Goal: Task Accomplishment & Management: Manage account settings

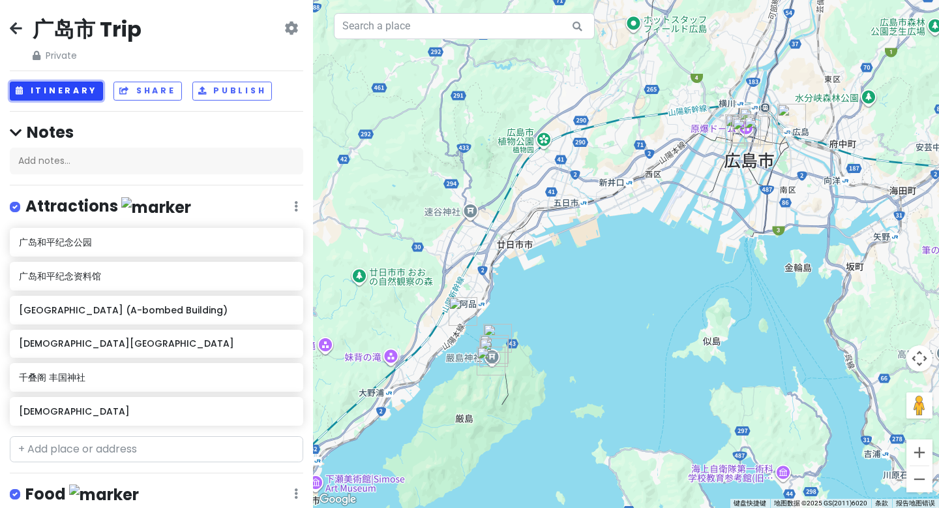
click at [69, 94] on button "Itinerary" at bounding box center [56, 91] width 93 height 19
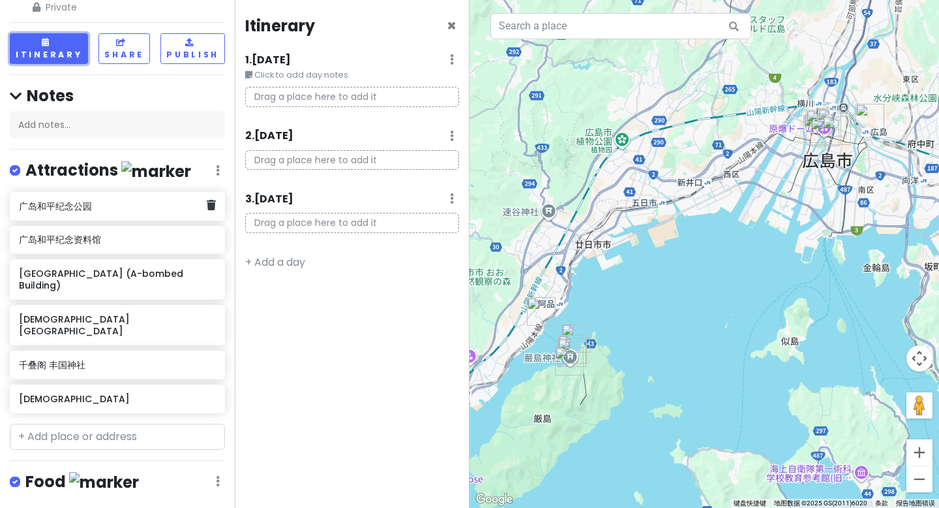
scroll to position [49, 0]
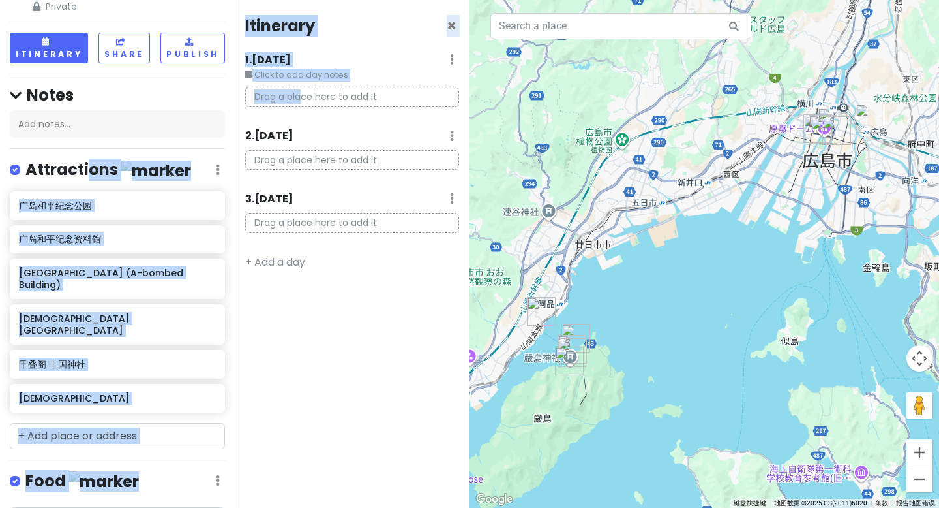
drag, startPoint x: 89, startPoint y: 168, endPoint x: 303, endPoint y: 103, distance: 223.1
click at [303, 103] on div "广岛市 Trip Private Change Dates Make a Copy Delete Trip Go Pro ⚡️ Give Feedback 💡…" at bounding box center [469, 254] width 939 height 508
click at [202, 162] on div "Attractions Edit Reorder Delete List" at bounding box center [117, 172] width 215 height 27
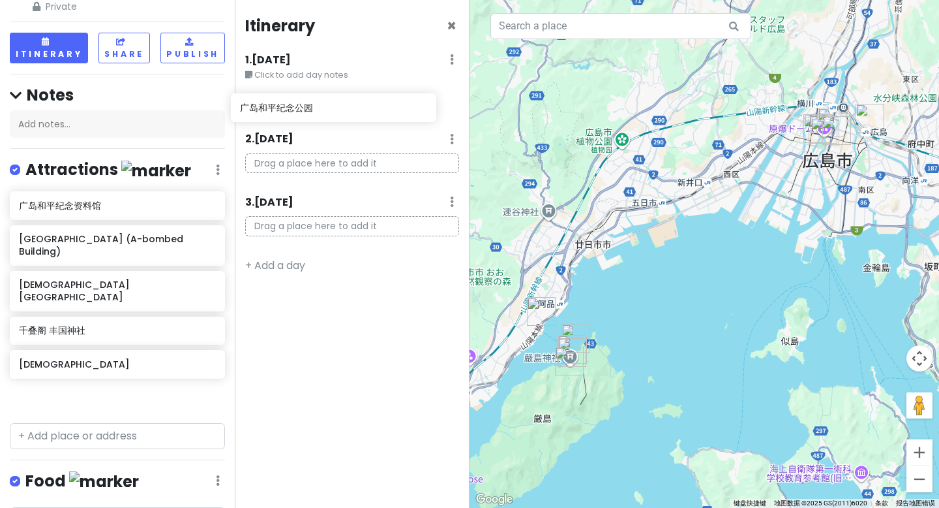
drag, startPoint x: 80, startPoint y: 207, endPoint x: 302, endPoint y: 110, distance: 241.9
click at [302, 110] on div "广岛市 Trip Private Change Dates Make a Copy Delete Trip Go Pro ⚡️ Give Feedback 💡…" at bounding box center [469, 254] width 939 height 508
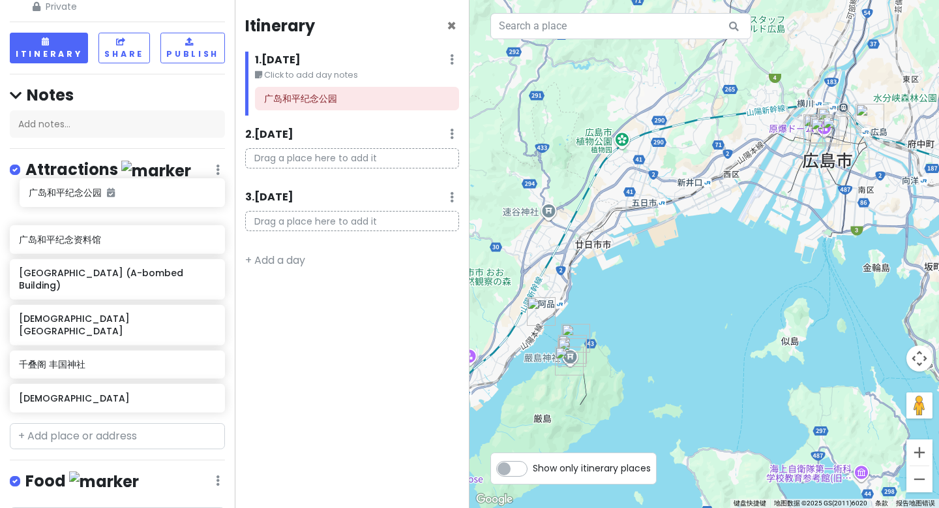
drag, startPoint x: 138, startPoint y: 185, endPoint x: 93, endPoint y: 204, distance: 49.7
click at [93, 200] on div "[GEOGRAPHIC_DATA] [GEOGRAPHIC_DATA] (A-bombed Building) [GEOGRAPHIC_DATA] [GEOG…" at bounding box center [117, 304] width 235 height 226
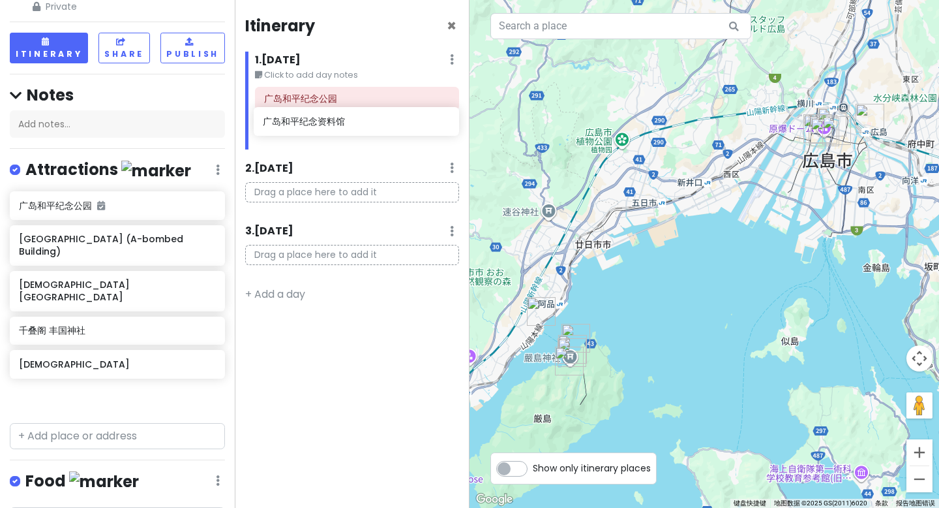
drag, startPoint x: 80, startPoint y: 239, endPoint x: 324, endPoint y: 123, distance: 270.5
click at [324, 123] on div "广岛市 Trip Private Change Dates Make a Copy Delete Trip Go Pro ⚡️ Give Feedback 💡…" at bounding box center [469, 254] width 939 height 508
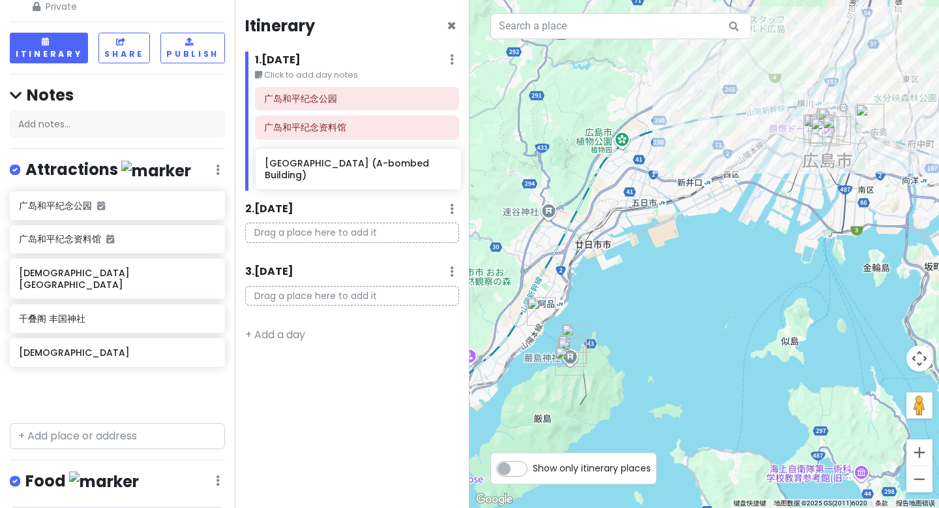
drag, startPoint x: 77, startPoint y: 272, endPoint x: 314, endPoint y: 166, distance: 259.9
click at [314, 166] on div "广岛市 Trip Private Change Dates Make a Copy Delete Trip Go Pro ⚡️ Give Feedback 💡…" at bounding box center [469, 254] width 939 height 508
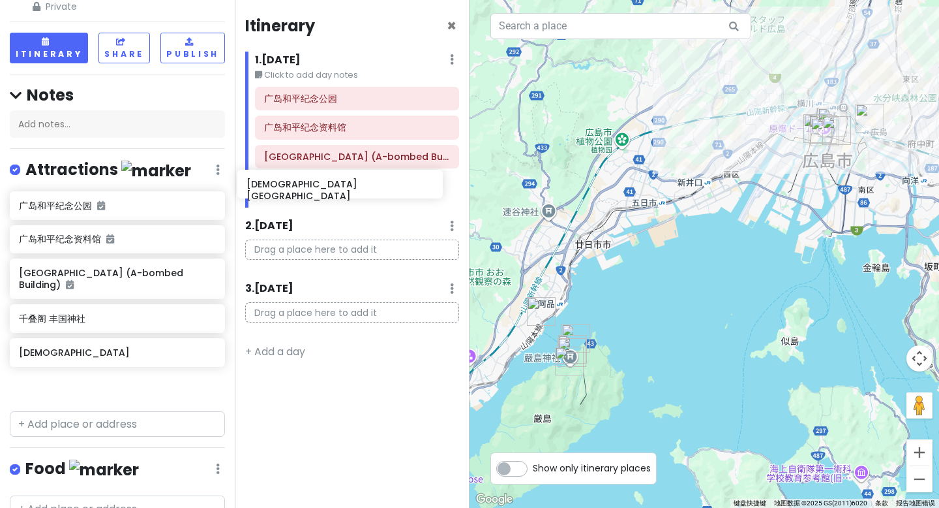
drag, startPoint x: 56, startPoint y: 319, endPoint x: 284, endPoint y: 185, distance: 264.1
click at [284, 185] on div "广岛市 Trip Private Change Dates Make a Copy Delete Trip Go Pro ⚡️ Give Feedback 💡…" at bounding box center [469, 254] width 939 height 508
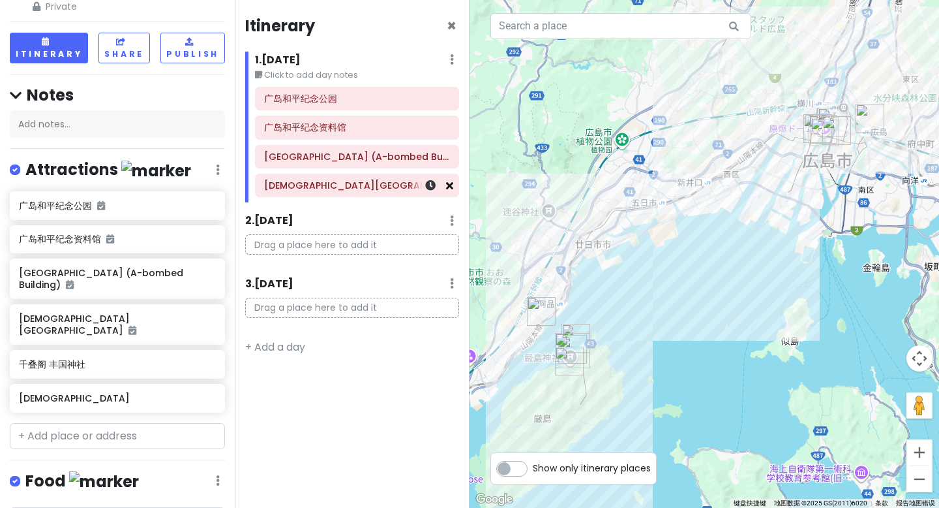
click at [450, 185] on icon at bounding box center [449, 185] width 7 height 10
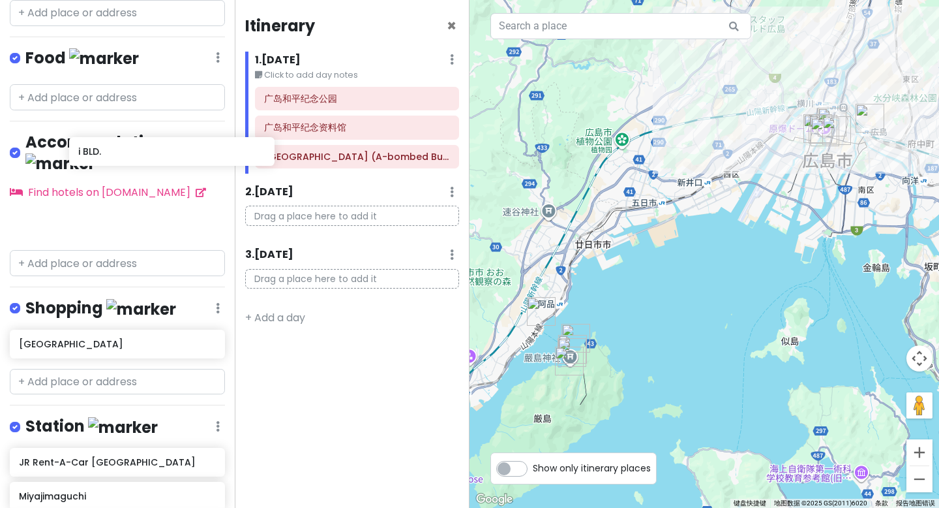
scroll to position [471, 0]
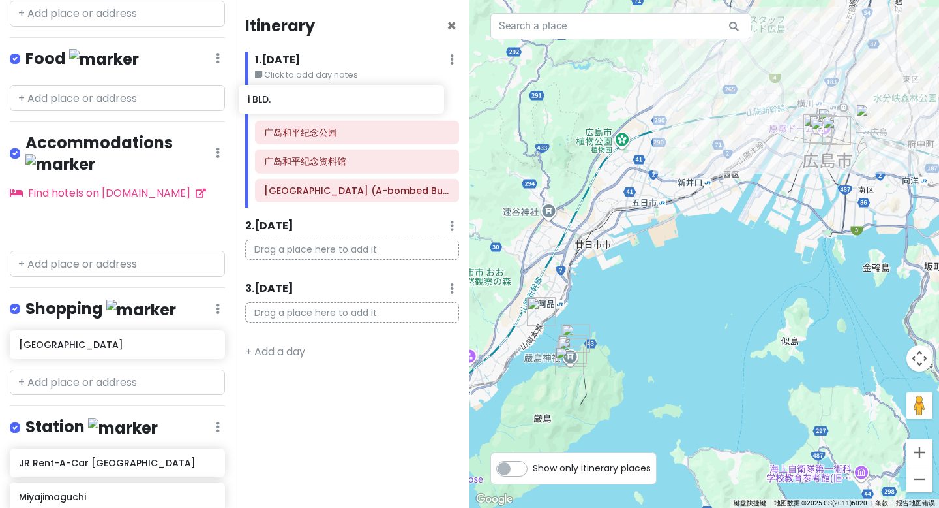
drag, startPoint x: 86, startPoint y: 174, endPoint x: 291, endPoint y: 104, distance: 216.4
click at [291, 104] on div "广岛市 Trip Private Change Dates Make a Copy Delete Trip Go Pro ⚡️ Give Feedback 💡…" at bounding box center [469, 254] width 939 height 508
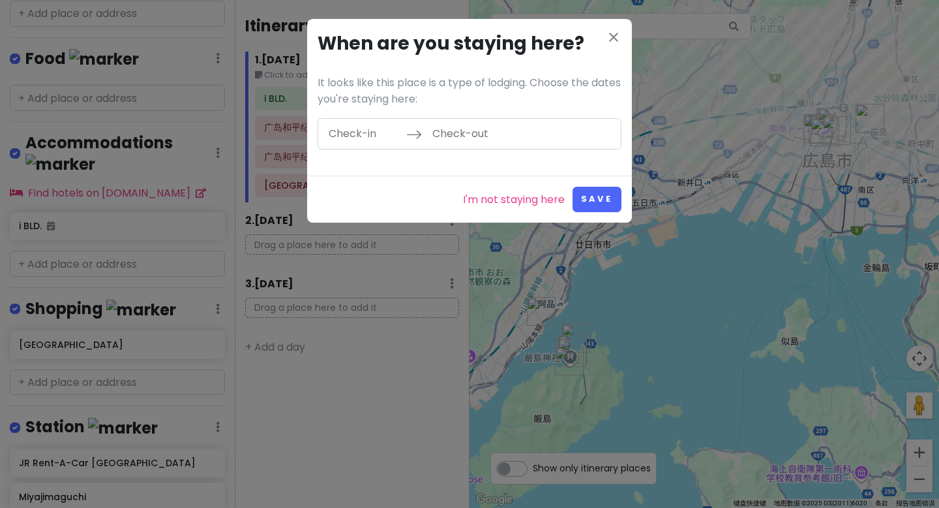
click at [373, 139] on input "Check-in" at bounding box center [364, 134] width 85 height 30
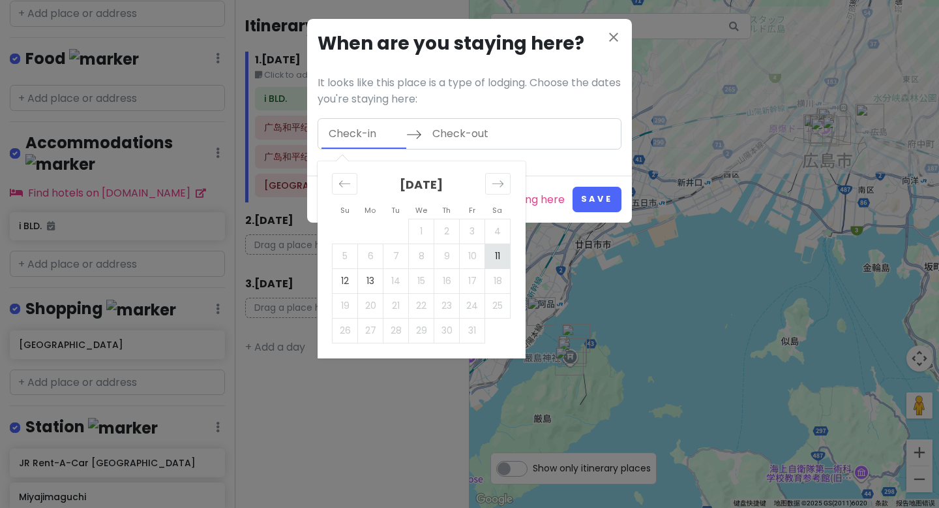
click at [492, 251] on td "11" at bounding box center [497, 255] width 25 height 25
type input "[DATE]"
click at [376, 277] on td "13" at bounding box center [370, 280] width 25 height 25
type input "[DATE]"
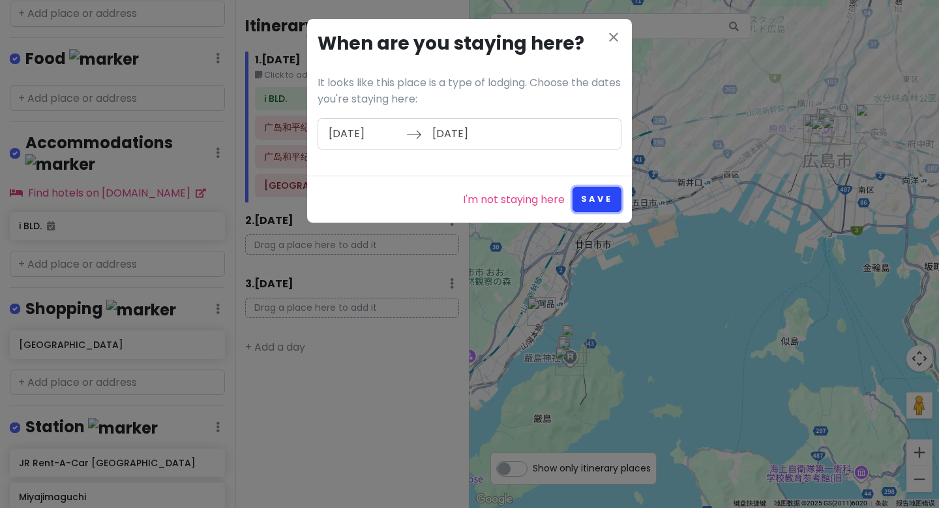
click at [600, 197] on button "Save" at bounding box center [597, 199] width 49 height 25
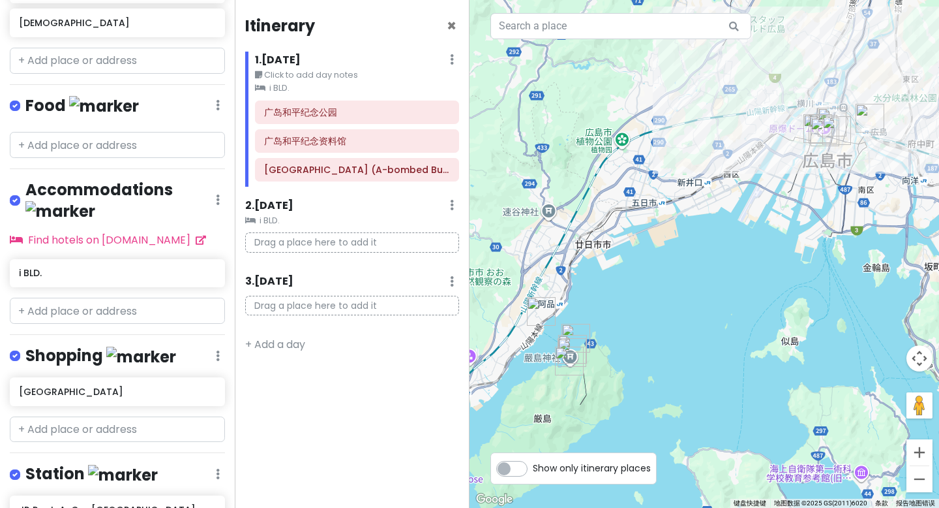
scroll to position [432, 0]
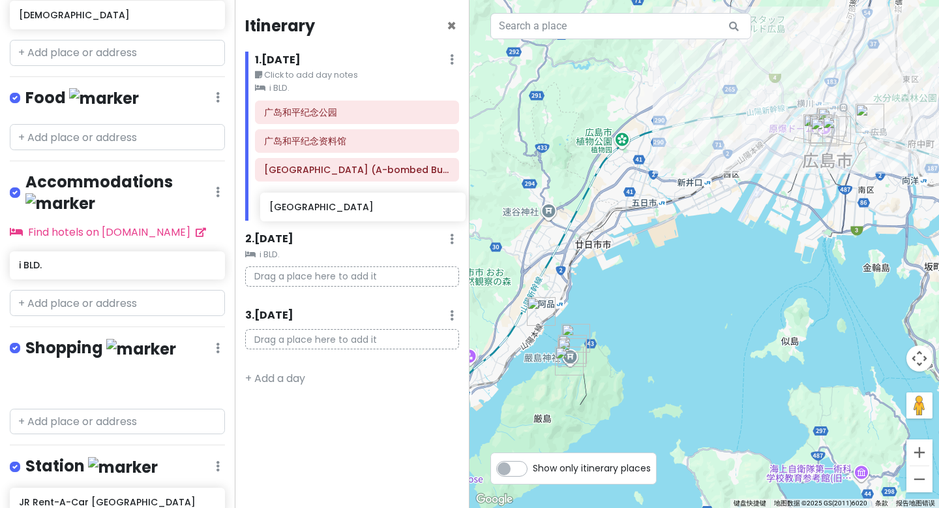
drag, startPoint x: 50, startPoint y: 350, endPoint x: 300, endPoint y: 209, distance: 287.1
click at [300, 209] on div "广岛市 Trip Private Change Dates Make a Copy Delete Trip Go Pro ⚡️ Give Feedback 💡…" at bounding box center [469, 254] width 939 height 508
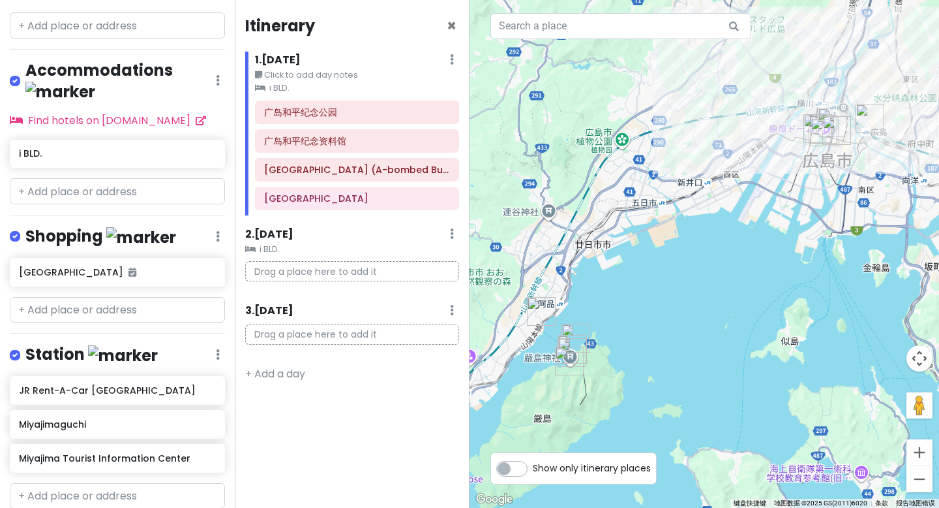
scroll to position [555, 0]
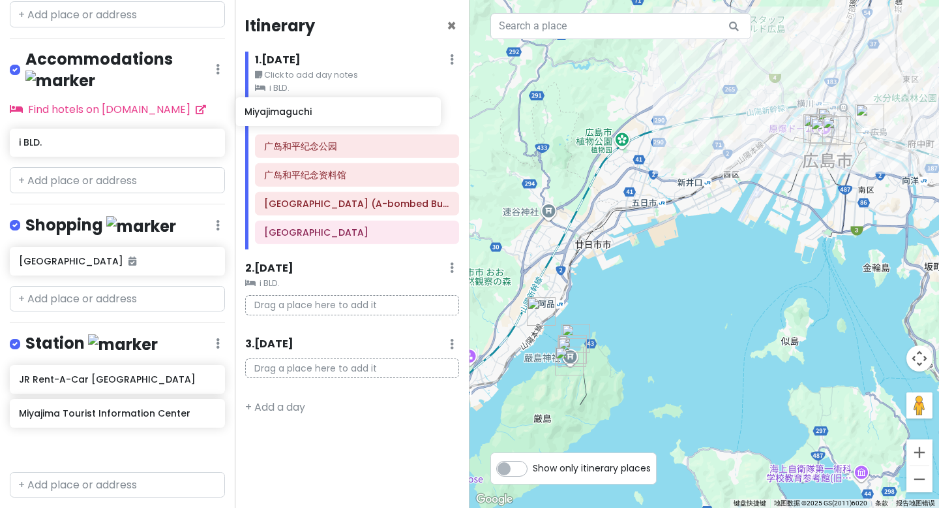
drag, startPoint x: 84, startPoint y: 366, endPoint x: 301, endPoint y: 119, distance: 328.2
click at [301, 119] on div "广岛市 Trip Private Change Dates Make a Copy Delete Trip Go Pro ⚡️ Give Feedback 💡…" at bounding box center [469, 254] width 939 height 508
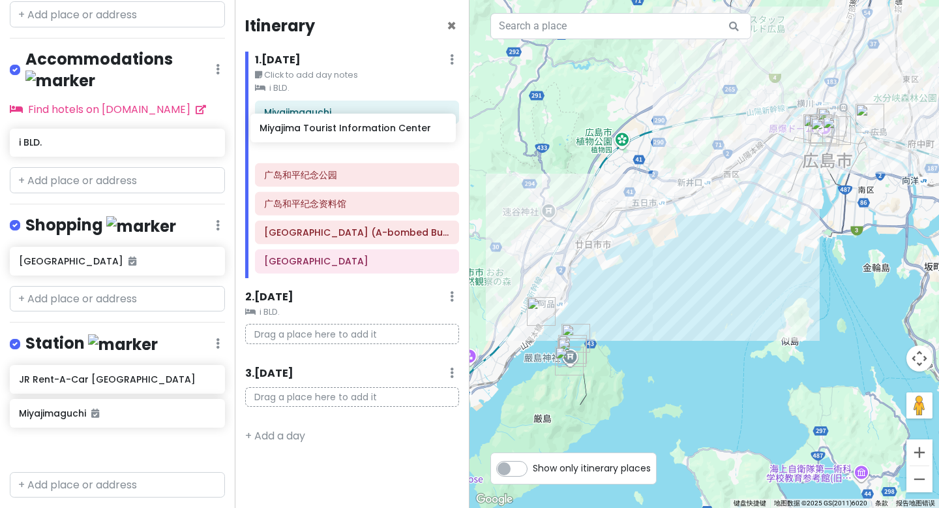
drag, startPoint x: 65, startPoint y: 415, endPoint x: 305, endPoint y: 134, distance: 370.2
click at [305, 134] on div "广岛市 Trip Private Change Dates Make a Copy Delete Trip Go Pro ⚡️ Give Feedback 💡…" at bounding box center [469, 254] width 939 height 508
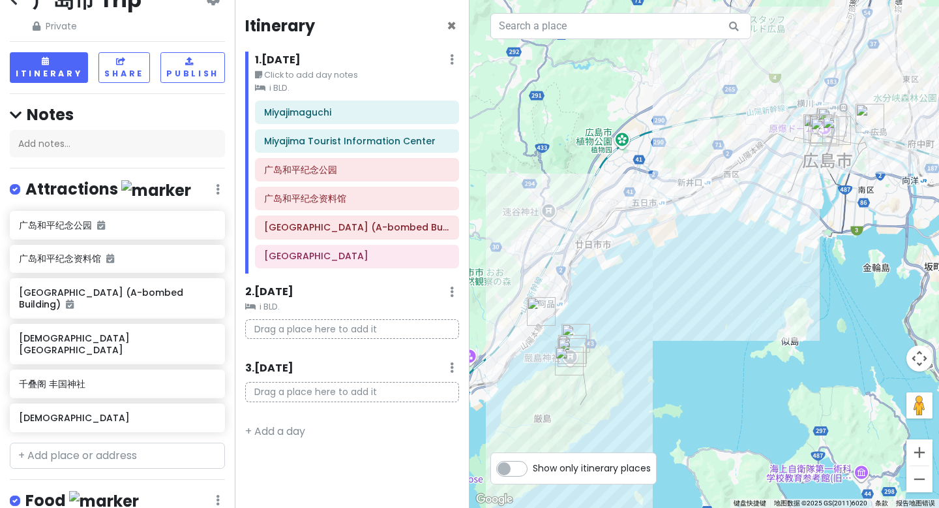
scroll to position [0, 0]
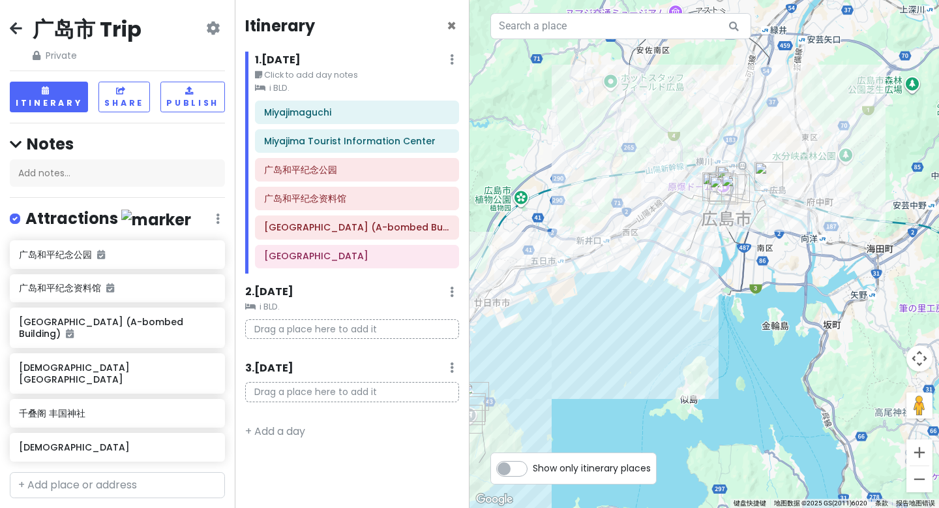
drag, startPoint x: 709, startPoint y: 278, endPoint x: 637, endPoint y: 302, distance: 75.7
click at [636, 309] on div at bounding box center [705, 254] width 470 height 508
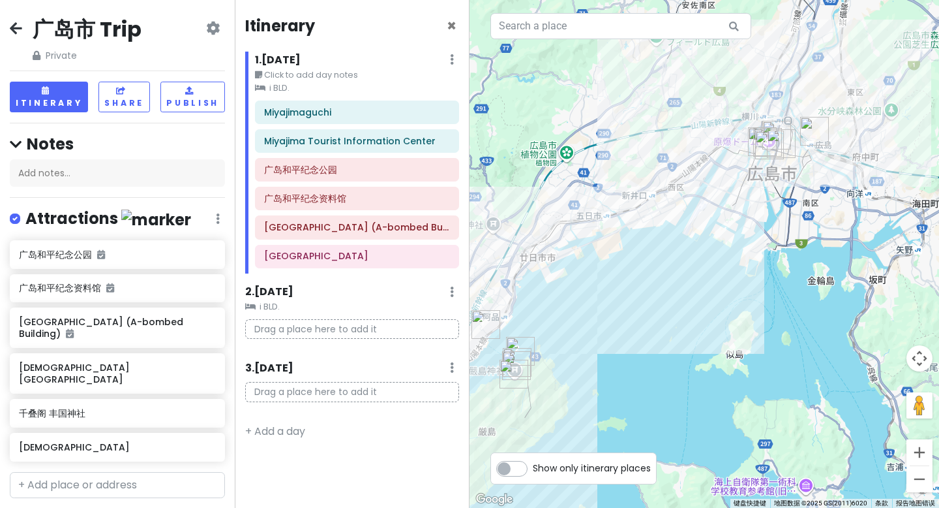
drag, startPoint x: 637, startPoint y: 333, endPoint x: 705, endPoint y: 277, distance: 87.1
click at [705, 277] on div at bounding box center [705, 254] width 470 height 508
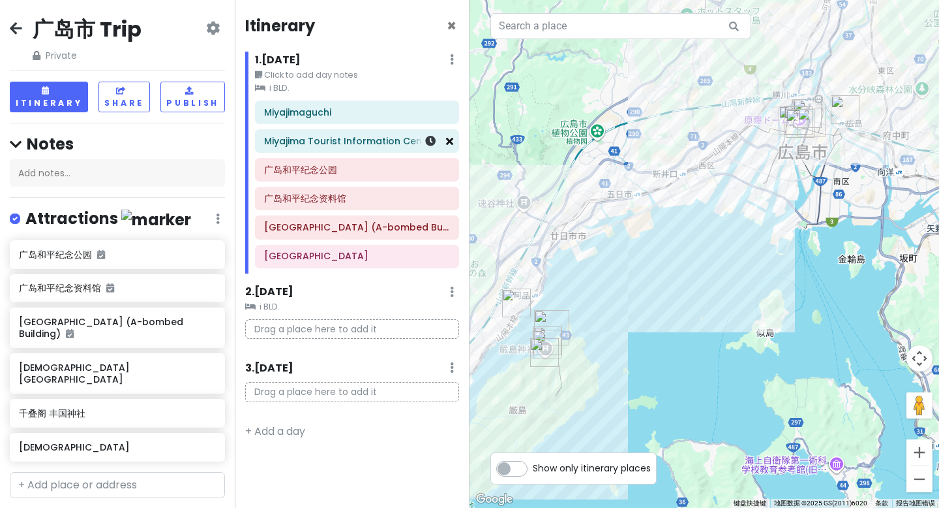
click at [451, 138] on icon at bounding box center [449, 141] width 7 height 10
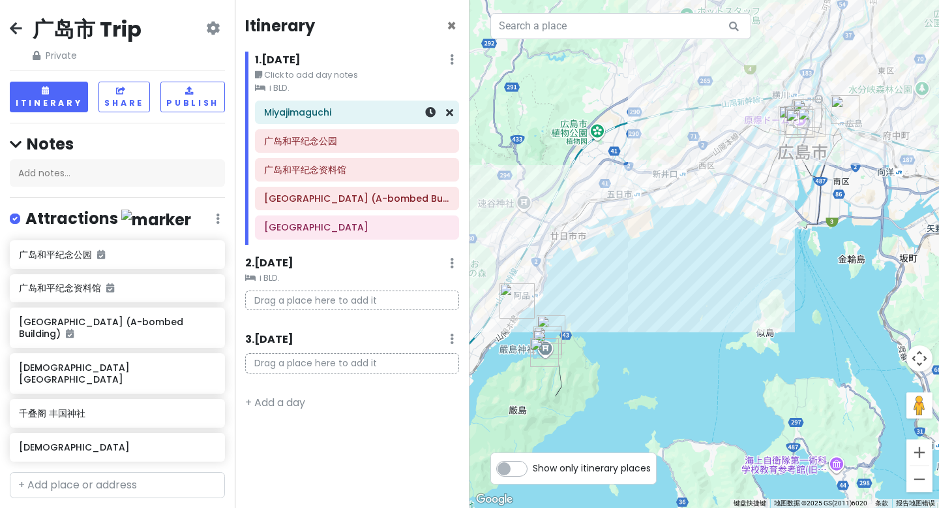
click at [450, 119] on div at bounding box center [432, 112] width 44 height 22
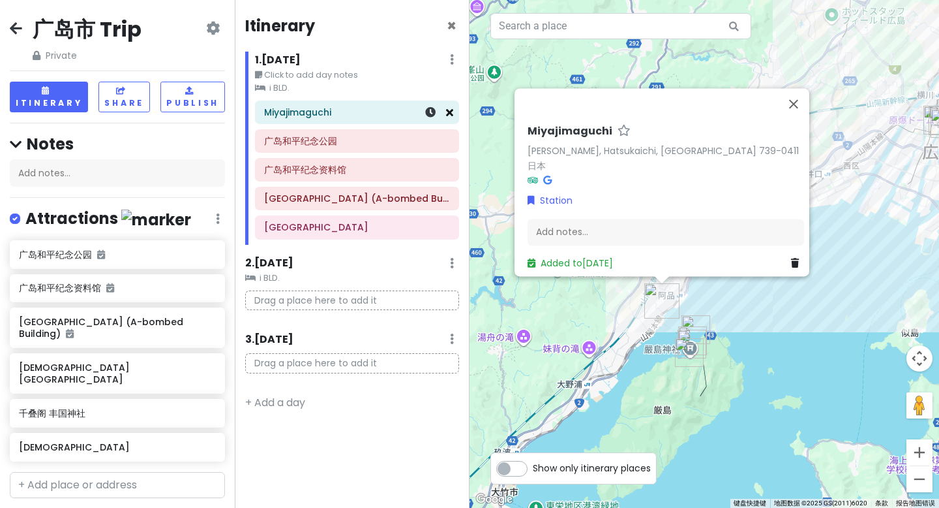
click at [451, 115] on icon at bounding box center [449, 112] width 7 height 10
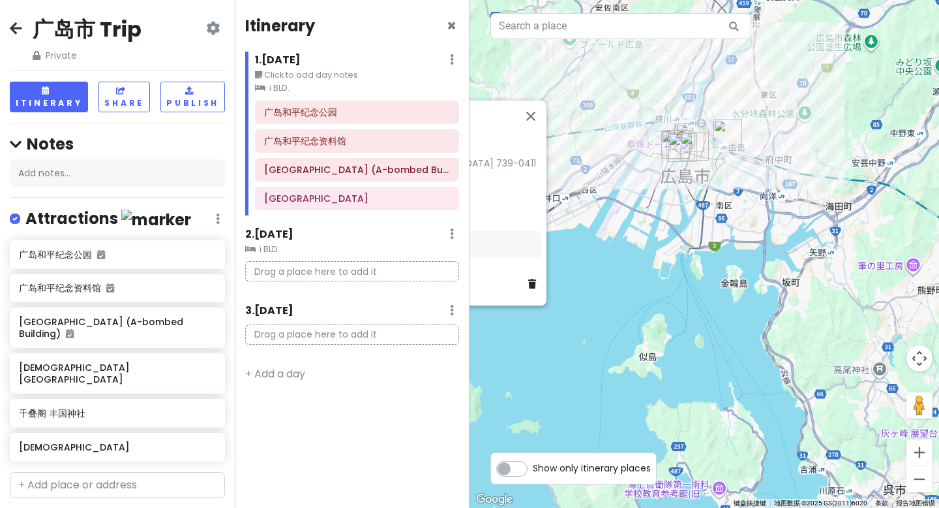
drag, startPoint x: 849, startPoint y: 220, endPoint x: 572, endPoint y: 246, distance: 279.2
click at [572, 246] on div "[PERSON_NAME], Hatsukaichi, [GEOGRAPHIC_DATA] 739-0411[GEOGRAPHIC_DATA] Add not…" at bounding box center [705, 254] width 470 height 508
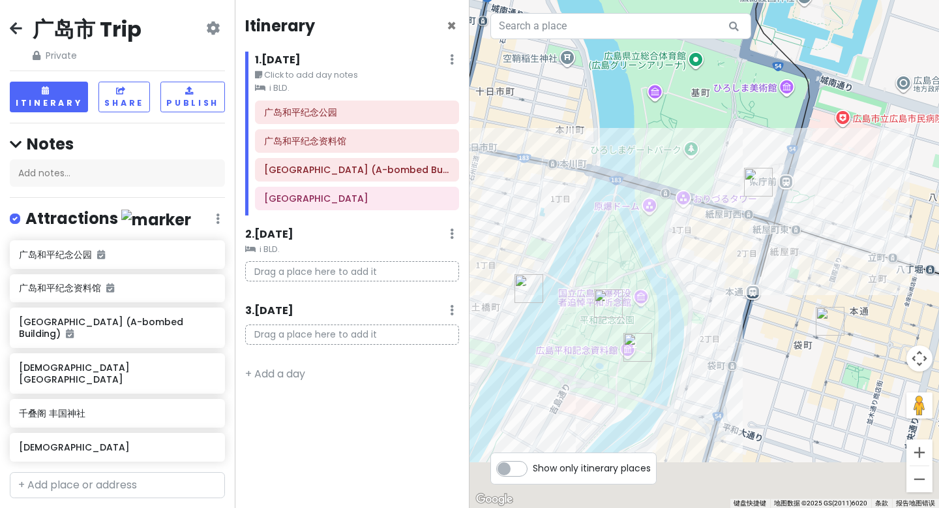
drag, startPoint x: 649, startPoint y: 347, endPoint x: 719, endPoint y: 230, distance: 136.1
click at [719, 232] on div "[PERSON_NAME], Hatsukaichi, [GEOGRAPHIC_DATA] 739-0411[GEOGRAPHIC_DATA] Add not…" at bounding box center [705, 254] width 470 height 508
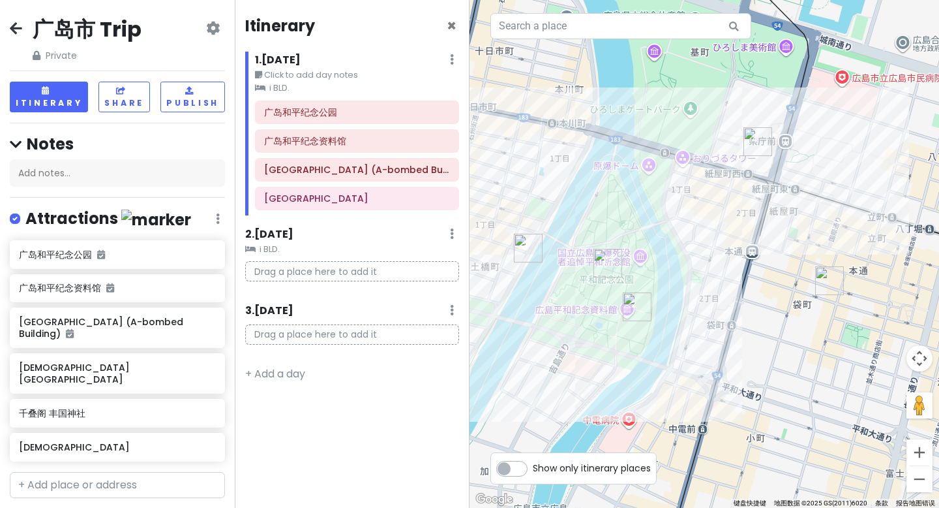
click at [688, 303] on div "[PERSON_NAME], Hatsukaichi, [GEOGRAPHIC_DATA] 739-0411[GEOGRAPHIC_DATA] Add not…" at bounding box center [705, 254] width 470 height 508
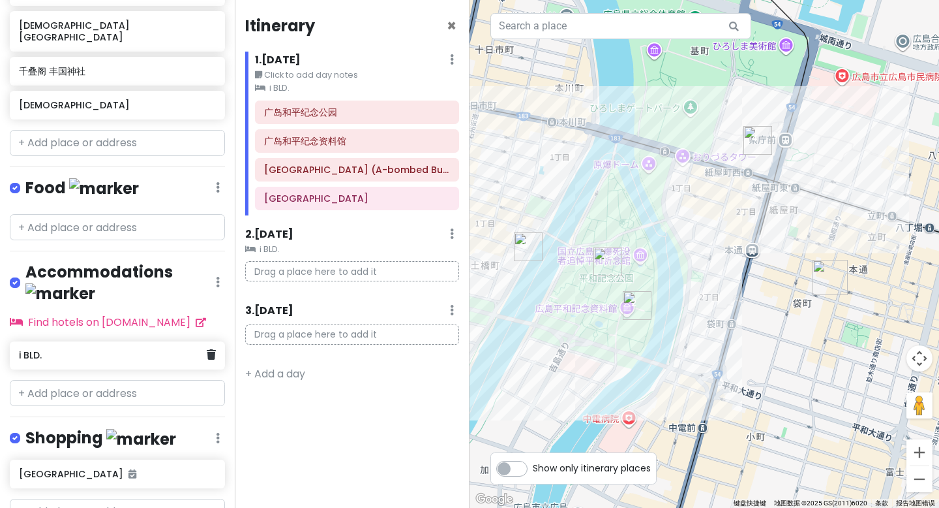
scroll to position [350, 0]
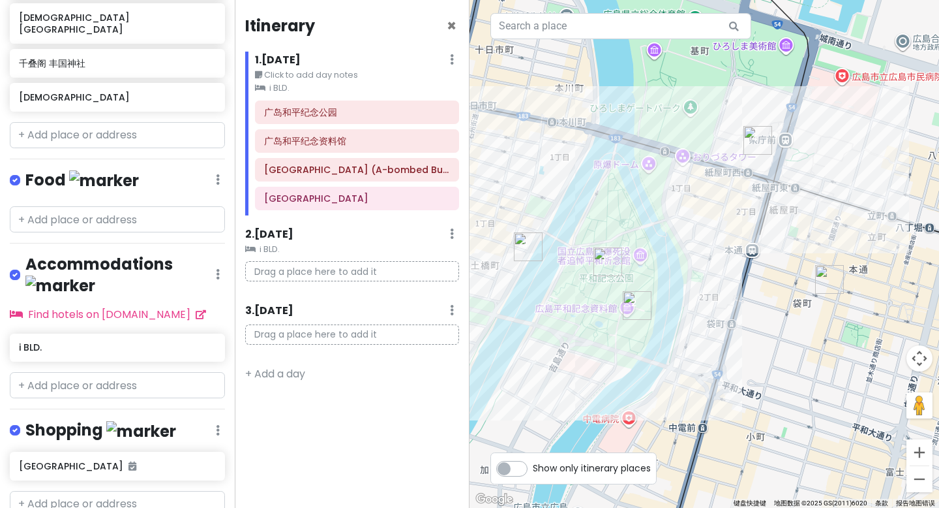
drag, startPoint x: 682, startPoint y: 288, endPoint x: 697, endPoint y: 251, distance: 40.1
click at [697, 251] on div "[PERSON_NAME], Hatsukaichi, [GEOGRAPHIC_DATA] 739-0411[GEOGRAPHIC_DATA] Add not…" at bounding box center [705, 254] width 470 height 508
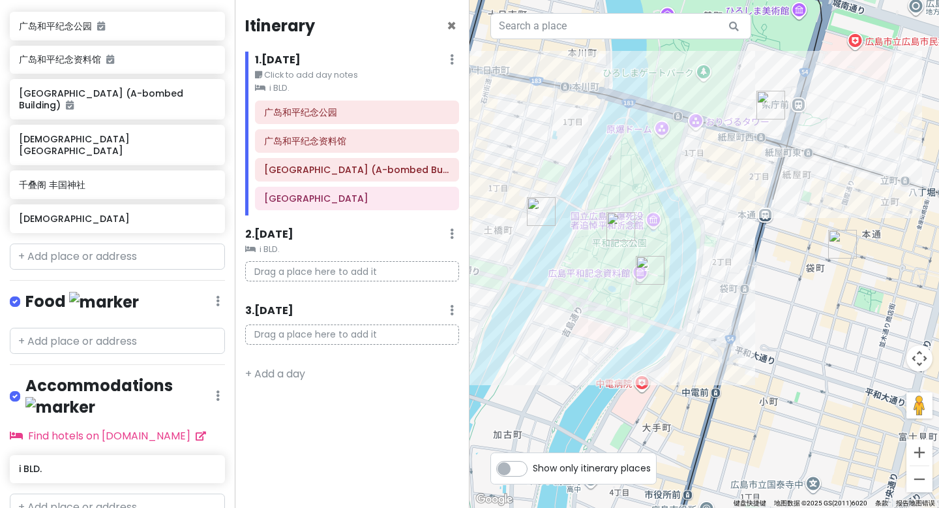
scroll to position [230, 0]
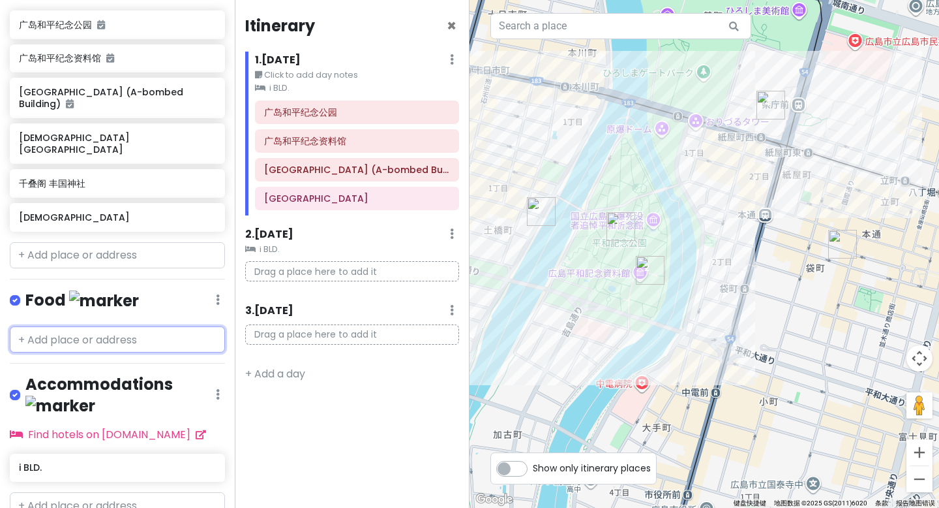
click at [104, 326] on input "text" at bounding box center [117, 339] width 215 height 26
paste input "Henkutsuya"
type input "Henkutsuya"
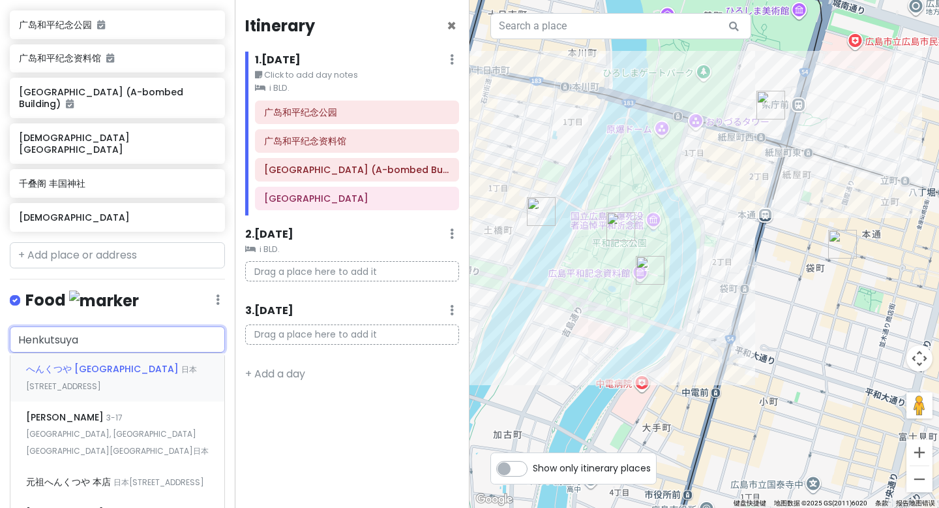
click at [121, 362] on span "へんくつや [GEOGRAPHIC_DATA]" at bounding box center [103, 368] width 155 height 13
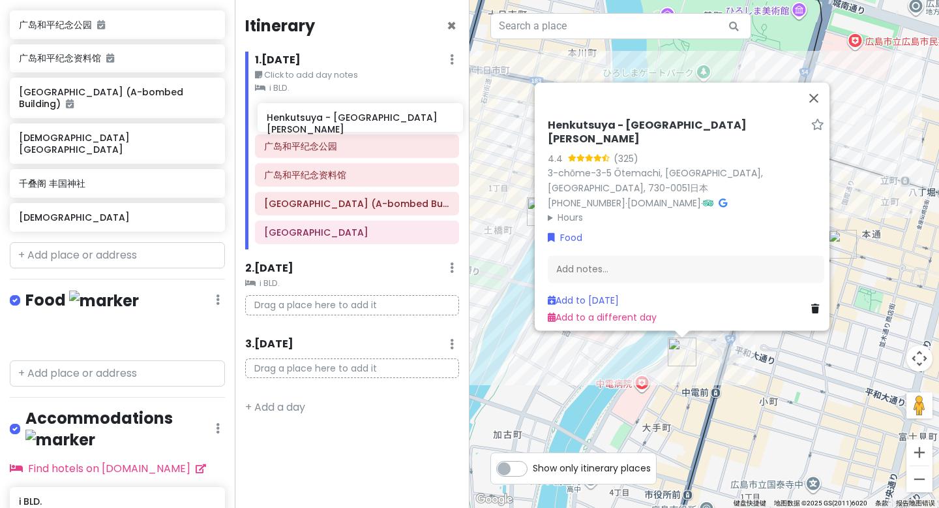
drag, startPoint x: 110, startPoint y: 328, endPoint x: 358, endPoint y: 124, distance: 321.2
click at [358, 124] on div "广岛市 Trip Private Change Dates Make a Copy Delete Trip Go Pro ⚡️ Give Feedback 💡…" at bounding box center [469, 254] width 939 height 508
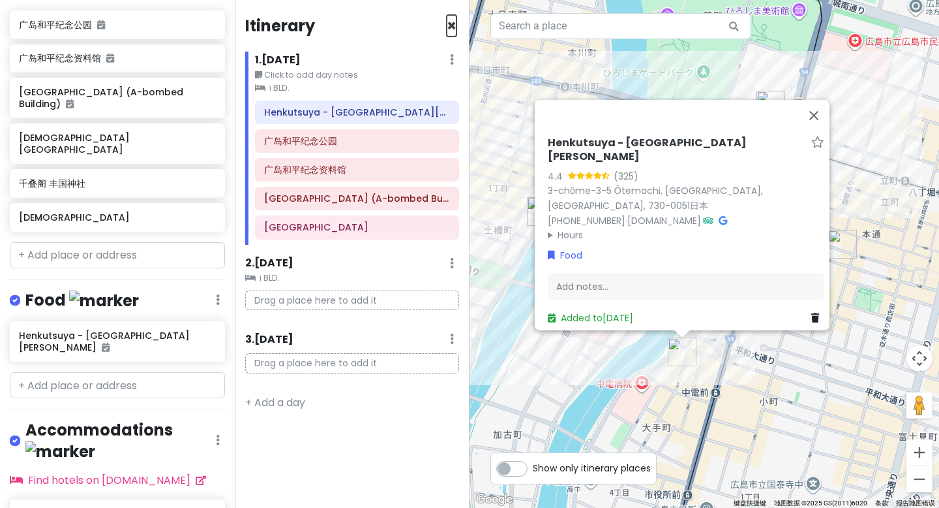
click at [454, 22] on span "×" at bounding box center [452, 26] width 10 height 22
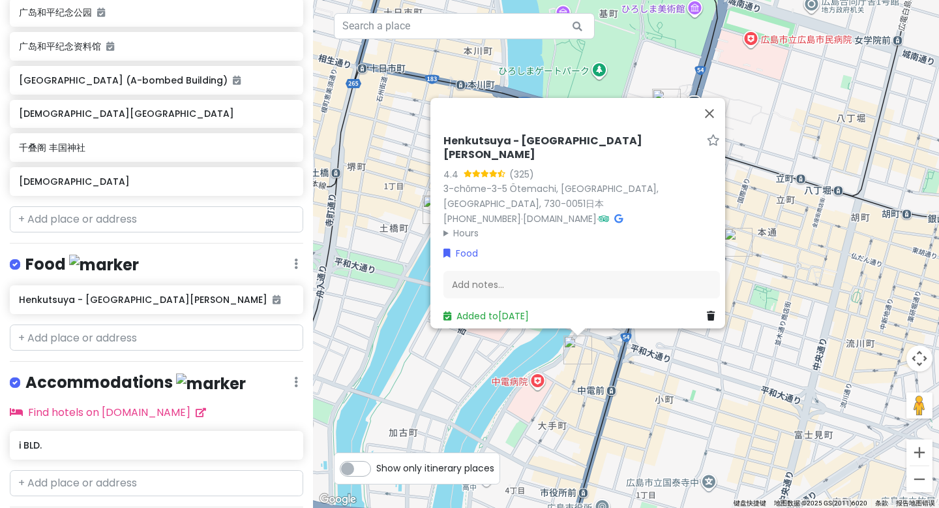
drag, startPoint x: 669, startPoint y: 393, endPoint x: 644, endPoint y: 352, distance: 48.3
click at [642, 391] on div "Henkutsuya - [GEOGRAPHIC_DATA][PERSON_NAME] South 4.4 (325) 3-chōme-3-5 Ōtemach…" at bounding box center [626, 254] width 626 height 508
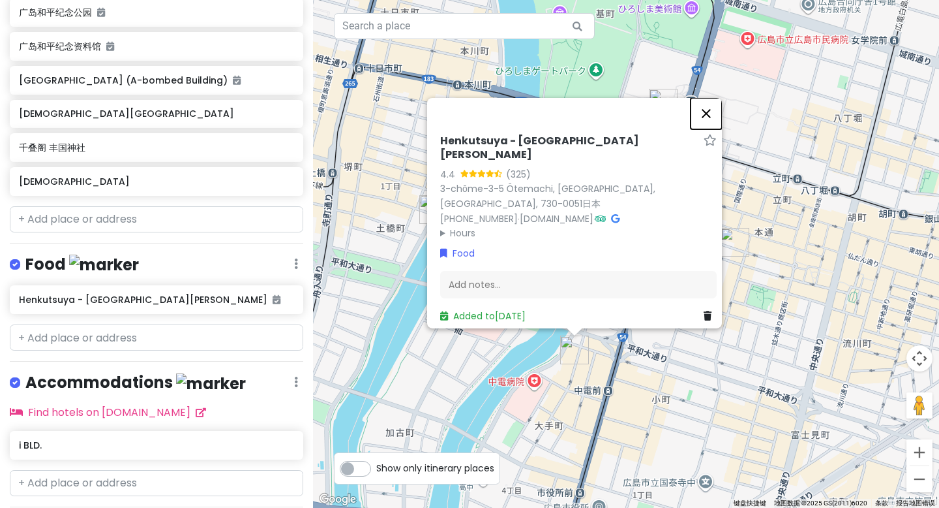
click at [711, 123] on button "关闭" at bounding box center [706, 113] width 31 height 31
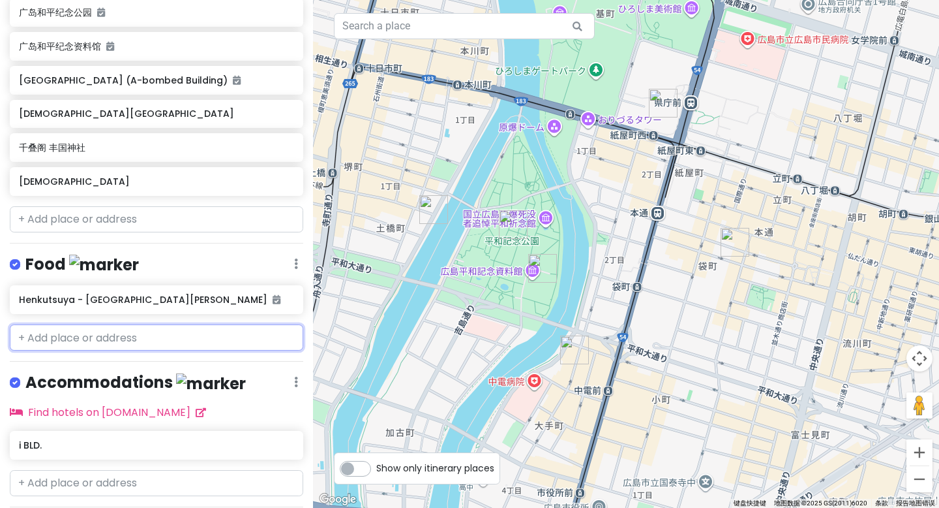
scroll to position [0, 0]
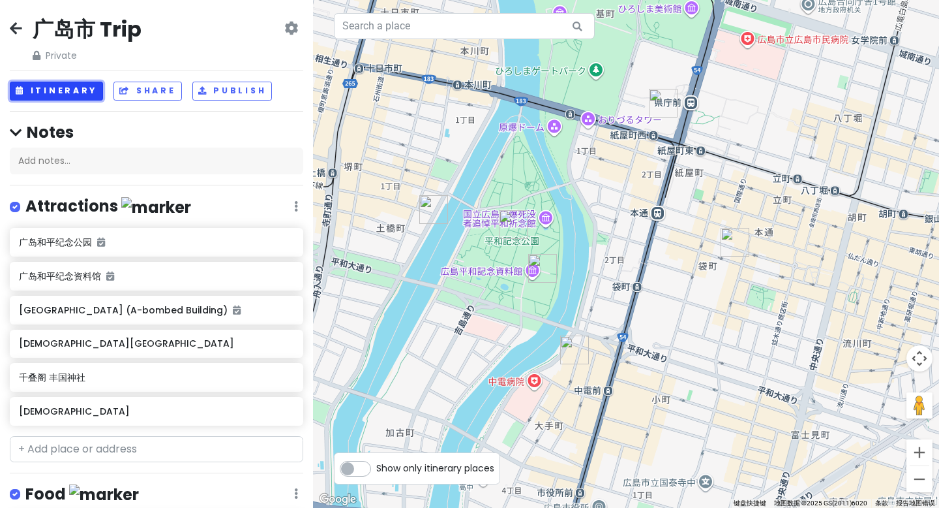
click at [96, 93] on button "Itinerary" at bounding box center [56, 91] width 93 height 19
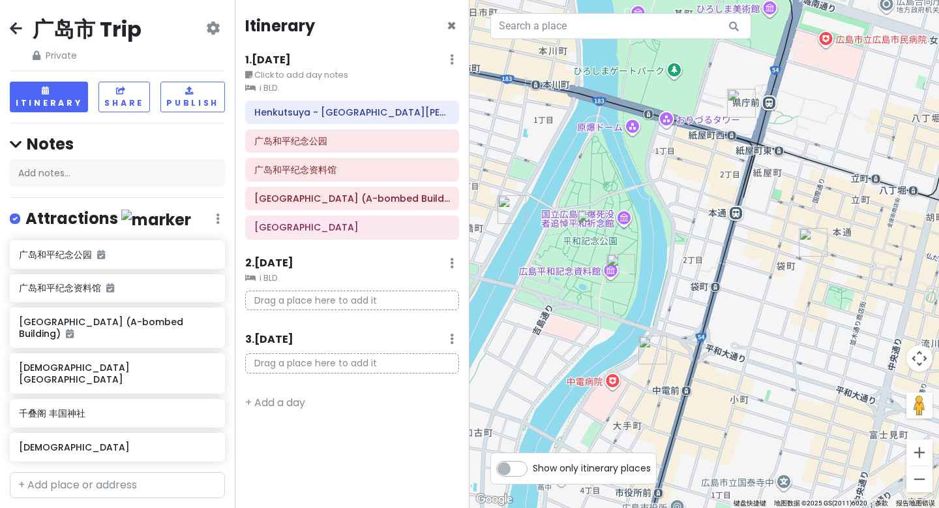
click at [424, 67] on div "1 . [DATE] Edit Day Notes Clear Lodging Delete Day" at bounding box center [352, 63] width 214 height 22
click at [357, 80] on small "Click to add day notes" at bounding box center [352, 75] width 214 height 13
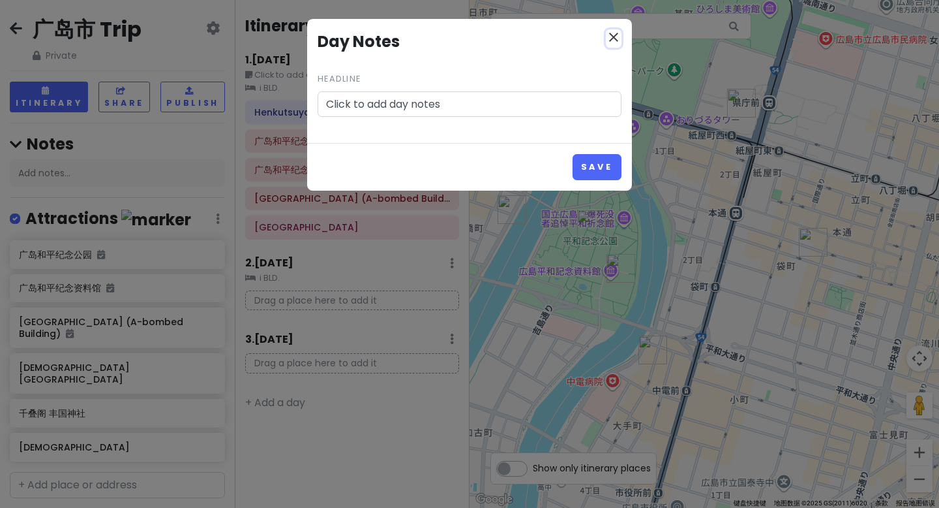
click at [613, 31] on icon "close" at bounding box center [614, 37] width 16 height 16
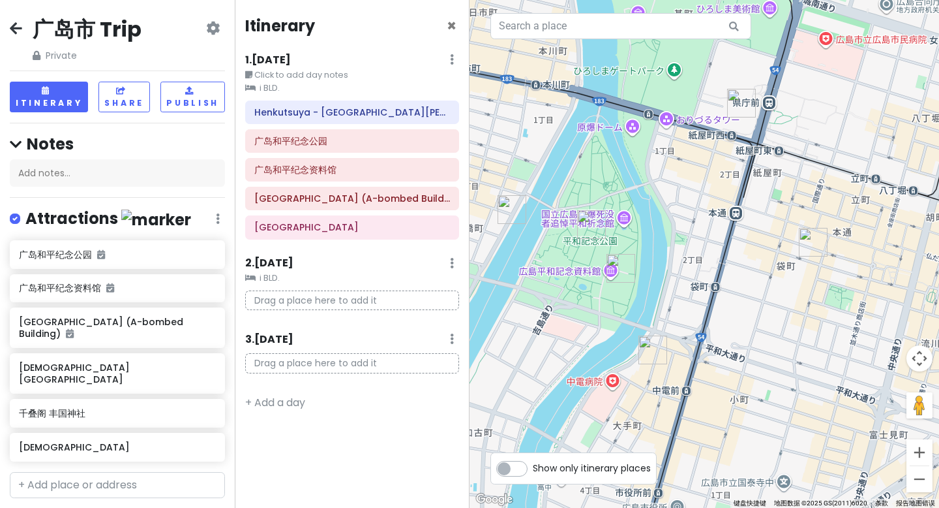
click at [284, 61] on h6 "1 . [DATE]" at bounding box center [268, 60] width 46 height 14
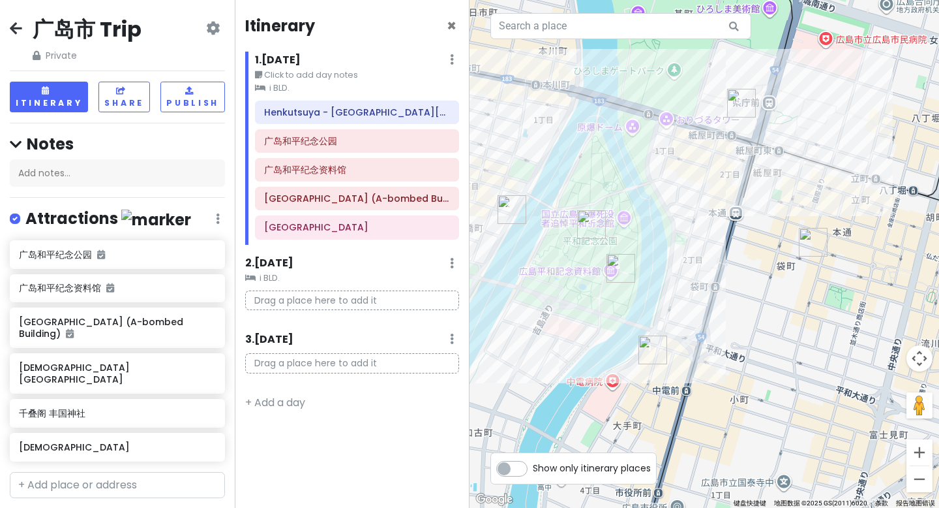
click at [301, 59] on h6 "1 . [DATE]" at bounding box center [278, 60] width 46 height 14
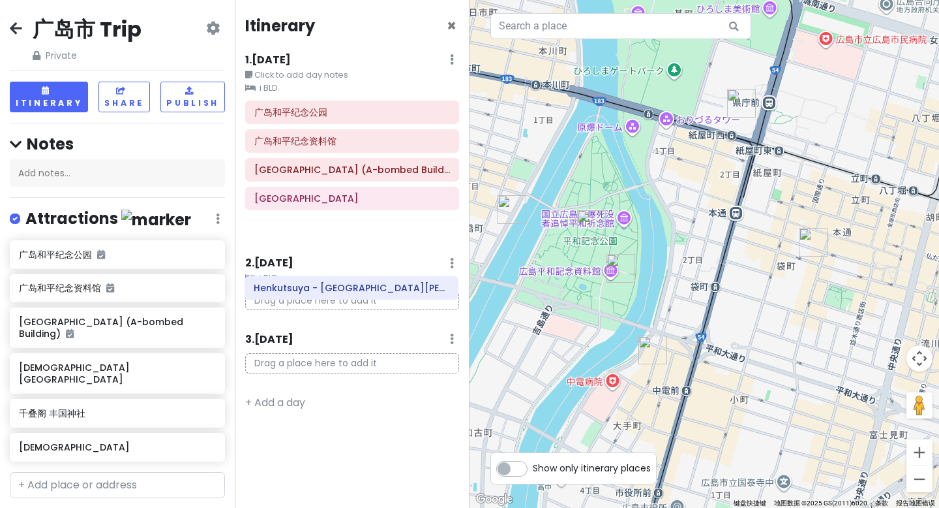
drag, startPoint x: 392, startPoint y: 137, endPoint x: 393, endPoint y: 293, distance: 155.9
click at [393, 293] on div "Itinerary × 1 . [DATE] Edit Day Notes Clear Lodging Delete Day Click to add day…" at bounding box center [352, 254] width 235 height 508
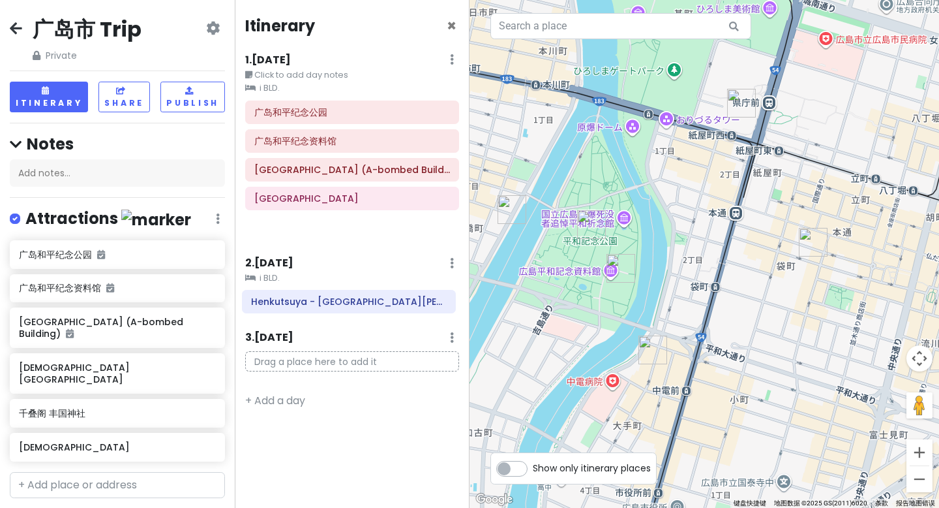
drag, startPoint x: 325, startPoint y: 108, endPoint x: 322, endPoint y: 297, distance: 189.2
click at [322, 297] on div "Itinerary × 1 . [DATE] Edit Day Notes Clear Lodging Delete Day Click to add day…" at bounding box center [352, 254] width 235 height 508
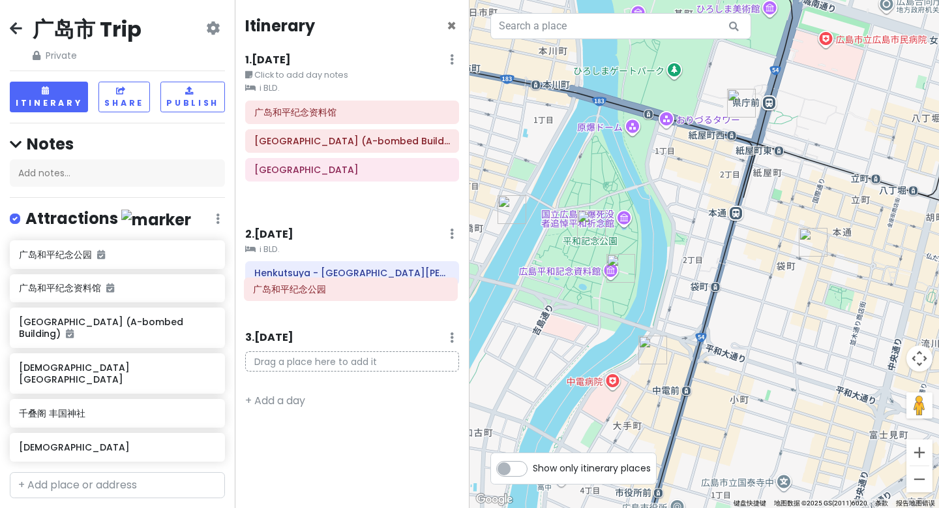
drag, startPoint x: 315, startPoint y: 119, endPoint x: 314, endPoint y: 296, distance: 176.8
click at [314, 296] on div "Itinerary × 1 . [DATE] Edit Day Notes Clear Lodging Delete Day Click to add day…" at bounding box center [352, 254] width 235 height 508
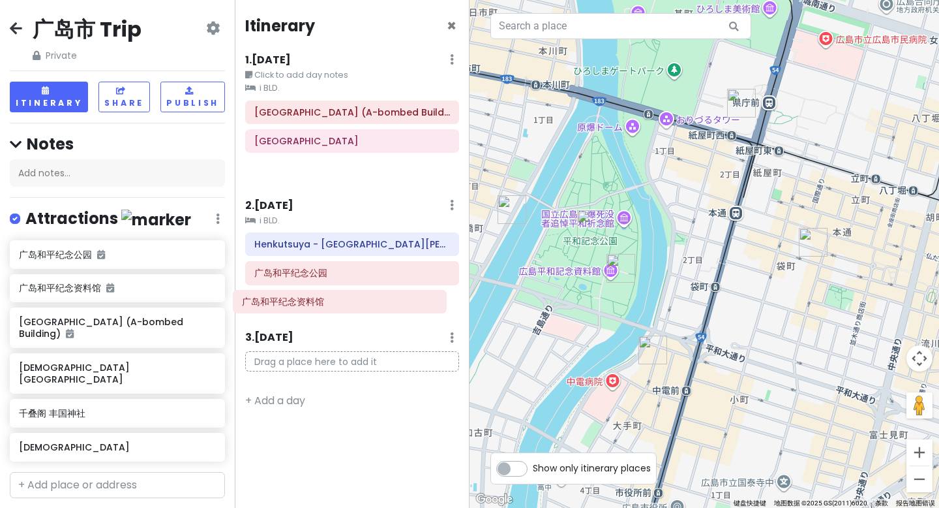
drag, startPoint x: 322, startPoint y: 121, endPoint x: 310, endPoint y: 310, distance: 189.0
click at [310, 310] on div "Itinerary × 1 . [DATE] Edit Day Notes Clear Lodging Delete Day Click to add day…" at bounding box center [352, 254] width 235 height 508
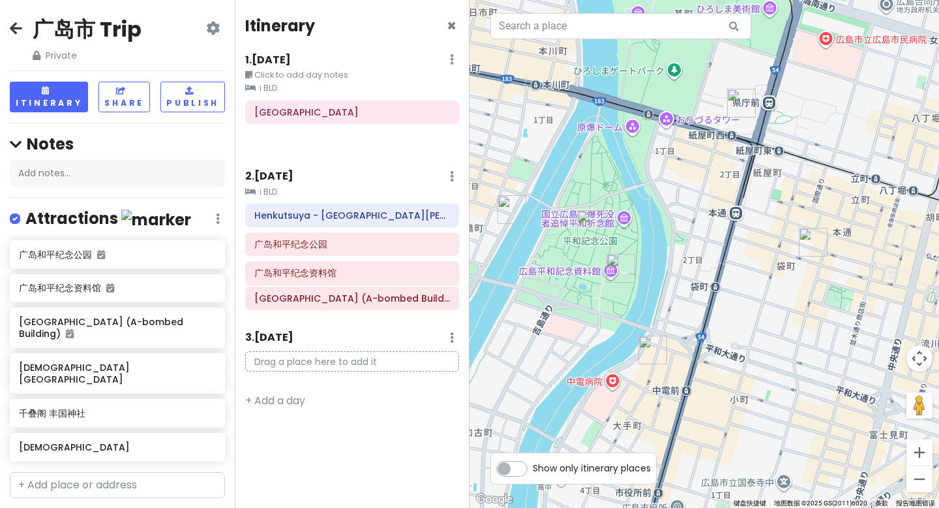
drag, startPoint x: 326, startPoint y: 119, endPoint x: 326, endPoint y: 305, distance: 185.9
click at [326, 305] on div "Itinerary × 1 . [DATE] Edit Day Notes Clear Lodging Delete Day Click to add day…" at bounding box center [352, 254] width 235 height 508
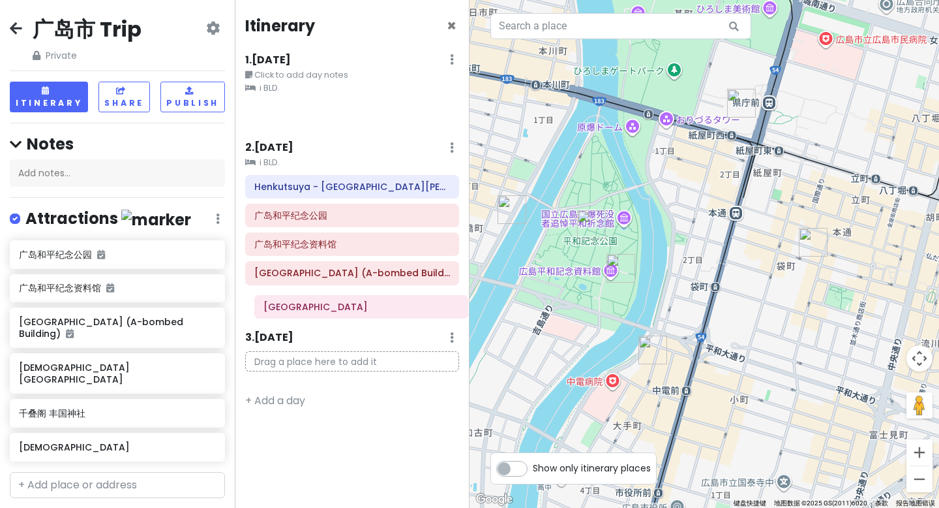
drag, startPoint x: 331, startPoint y: 111, endPoint x: 341, endPoint y: 305, distance: 194.6
click at [341, 305] on div "Itinerary × 1 . [DATE] Edit Day Notes Clear Lodging Delete Day Click to add day…" at bounding box center [352, 254] width 235 height 508
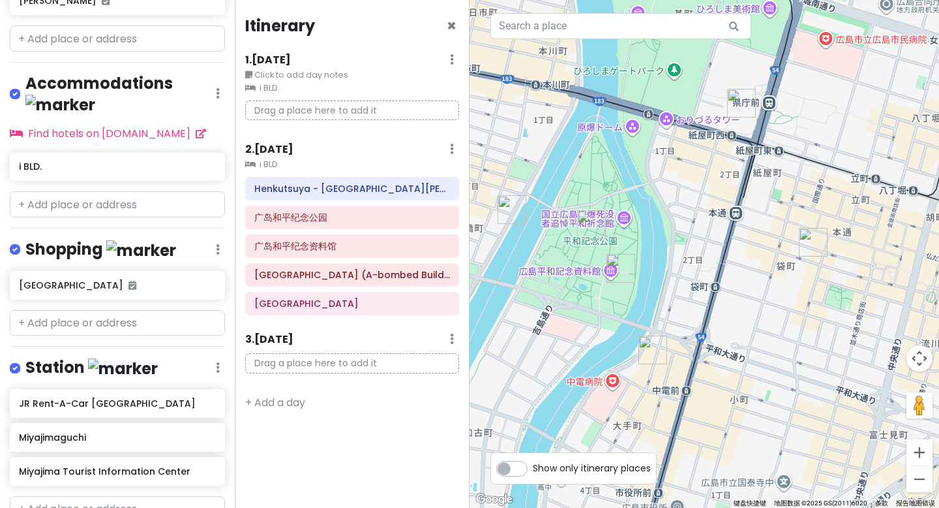
scroll to position [575, 0]
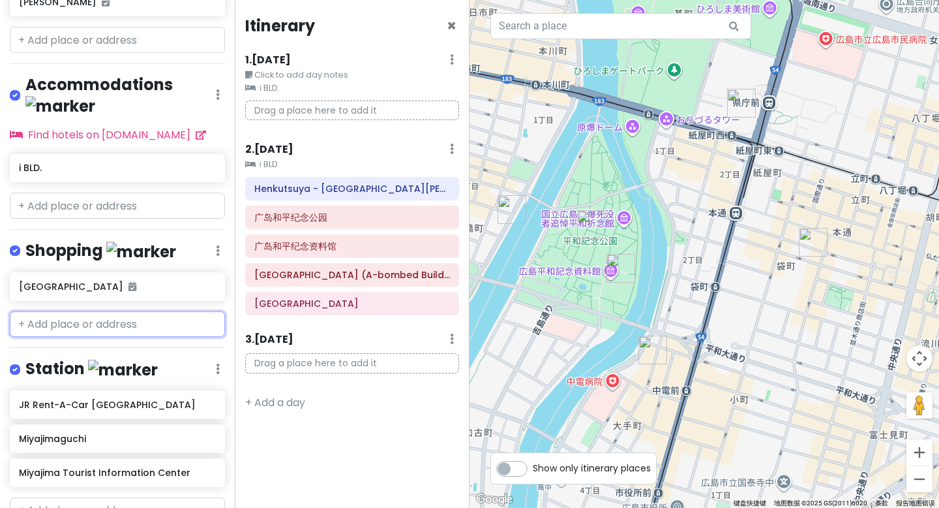
click at [76, 311] on input "text" at bounding box center [117, 324] width 215 height 26
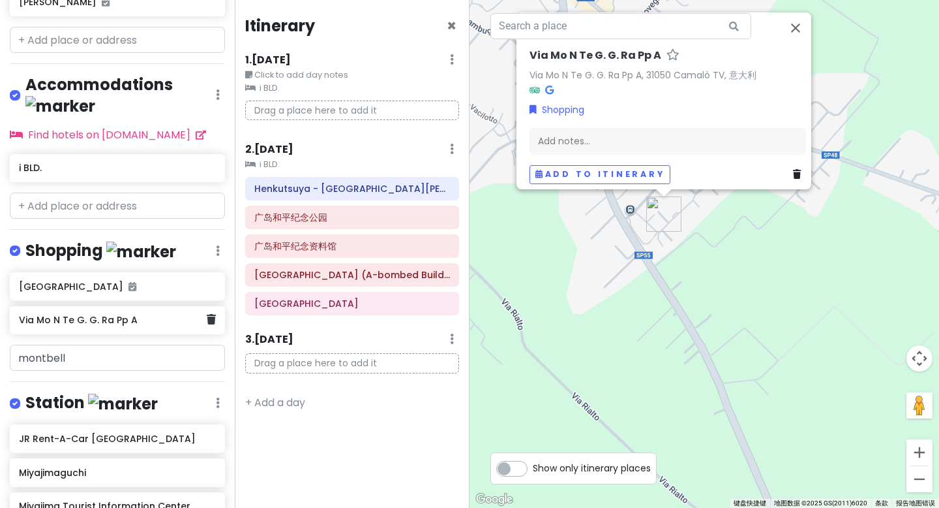
click at [130, 314] on h6 "Via Mo N Te G. G. Ra Pp A" at bounding box center [112, 320] width 187 height 12
click at [207, 311] on link at bounding box center [211, 319] width 9 height 17
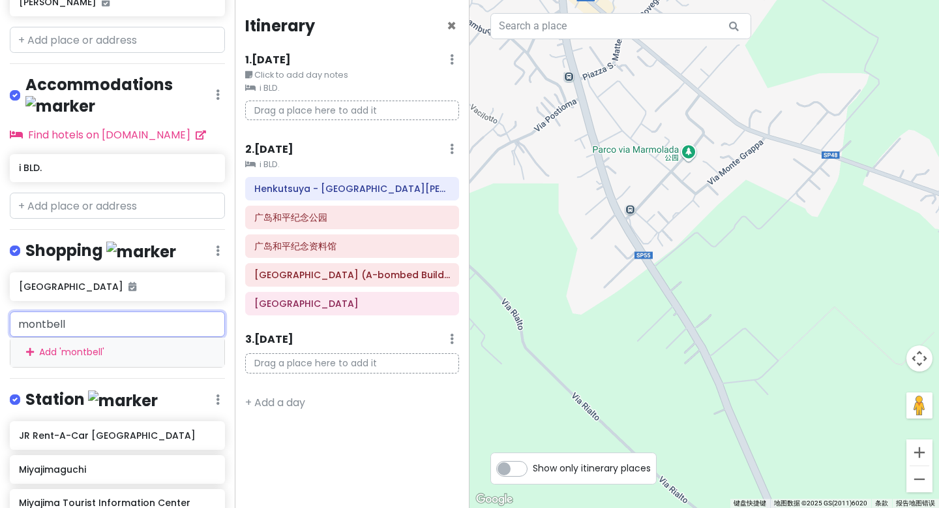
click at [112, 311] on input "montbell" at bounding box center [117, 324] width 215 height 26
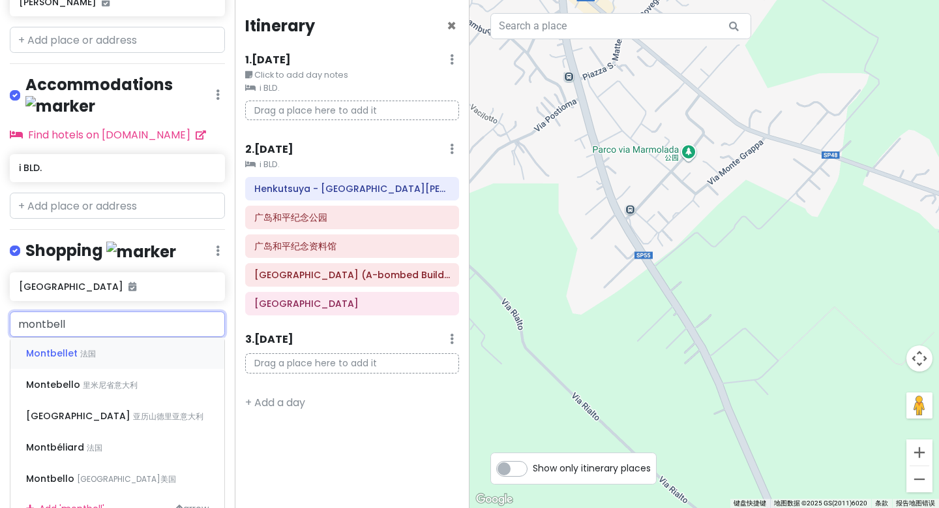
click at [82, 311] on input "montbell" at bounding box center [117, 324] width 215 height 26
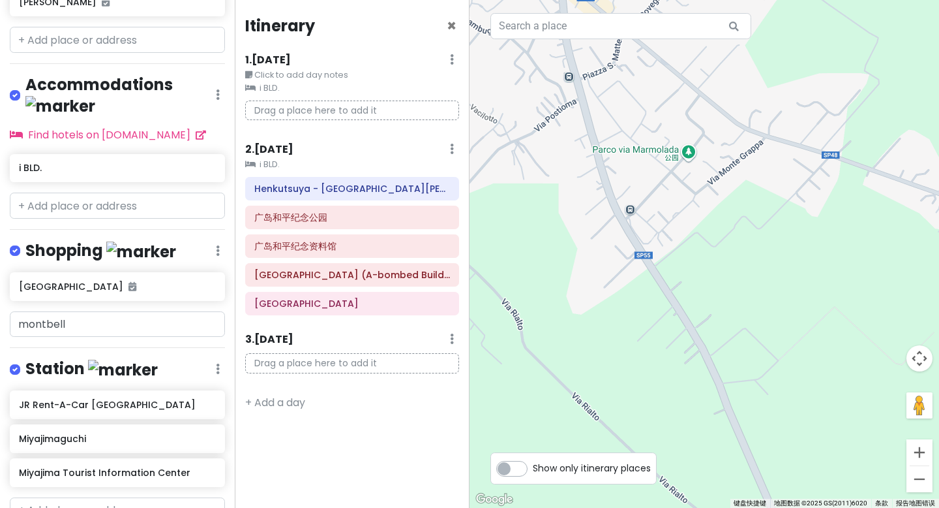
click at [658, 269] on div at bounding box center [705, 254] width 470 height 508
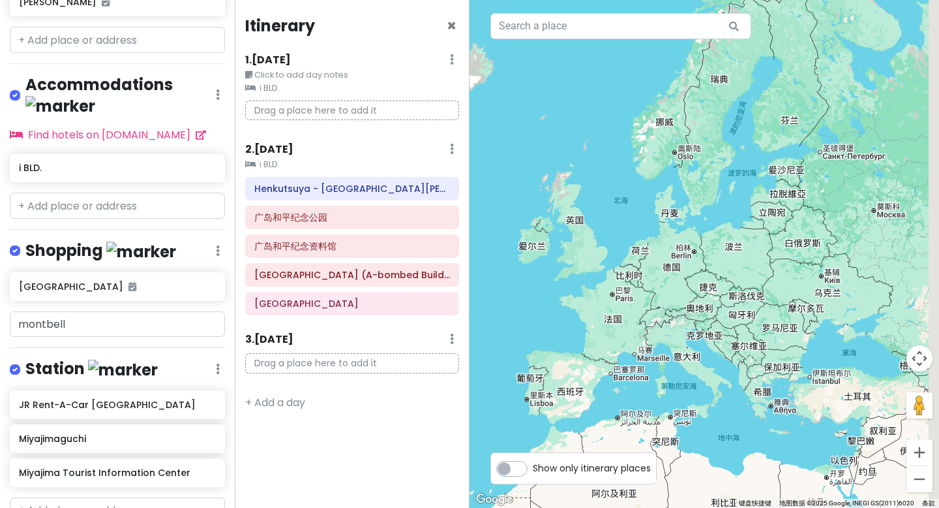
drag, startPoint x: 750, startPoint y: 273, endPoint x: 459, endPoint y: 307, distance: 293.6
click at [459, 307] on div "广岛市 Trip Private Change Dates Make a Copy Delete Trip Go Pro ⚡️ Give Feedback 💡…" at bounding box center [469, 254] width 939 height 508
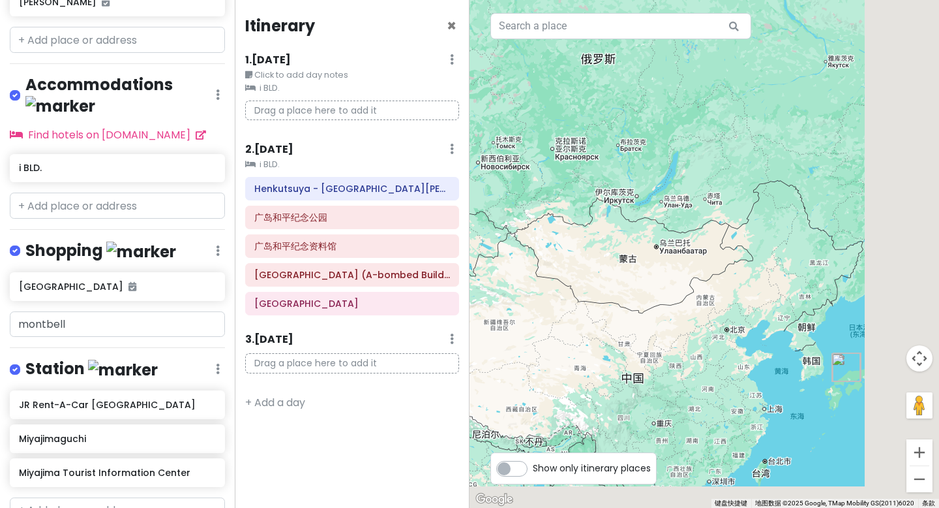
drag, startPoint x: 752, startPoint y: 324, endPoint x: 609, endPoint y: 241, distance: 164.8
click at [609, 242] on div at bounding box center [705, 254] width 470 height 508
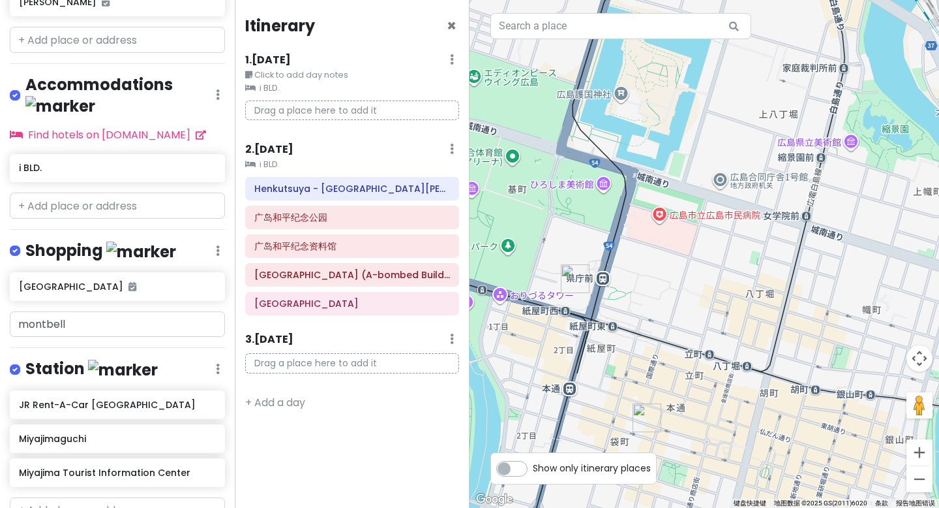
drag, startPoint x: 583, startPoint y: 287, endPoint x: 652, endPoint y: 265, distance: 72.6
click at [652, 265] on div at bounding box center [705, 254] width 470 height 508
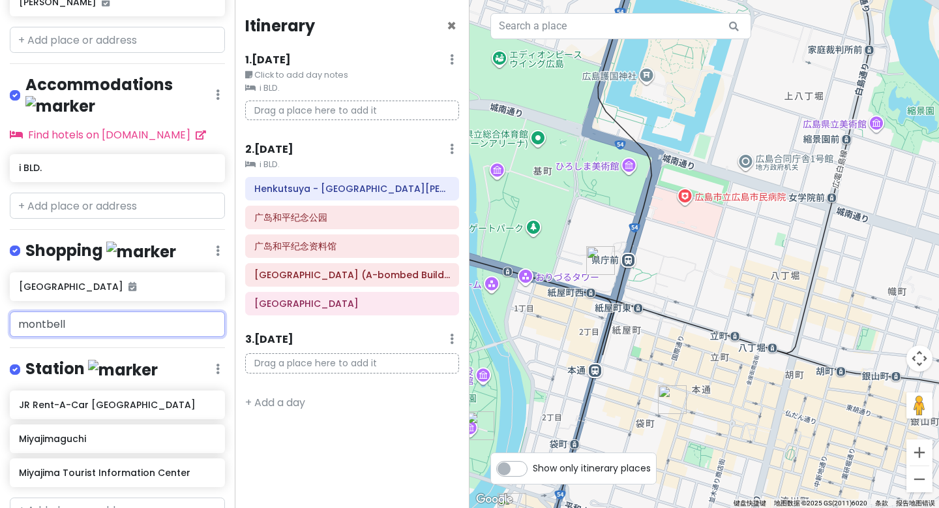
click at [85, 311] on input "montbell" at bounding box center [117, 324] width 215 height 26
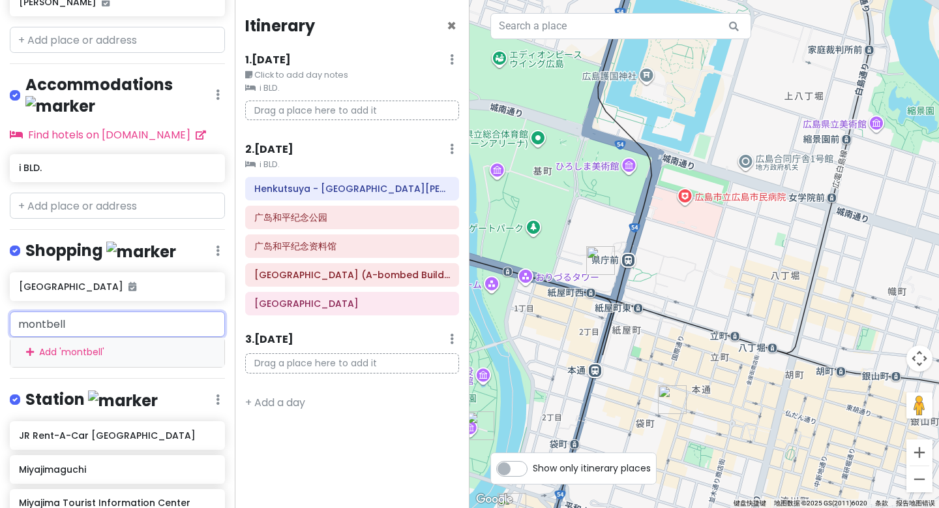
type input "montbel"
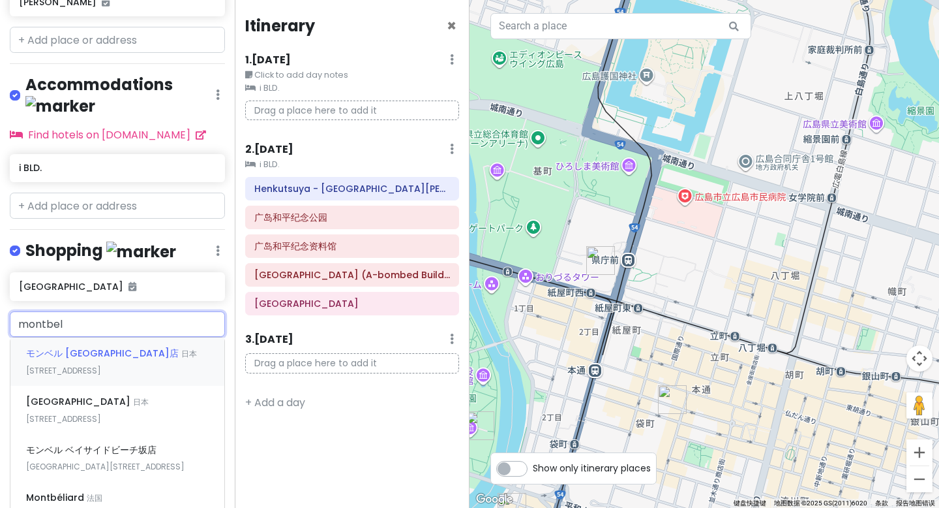
click at [131, 337] on div "[GEOGRAPHIC_DATA]店 日本[STREET_ADDRESS]" at bounding box center [117, 361] width 214 height 48
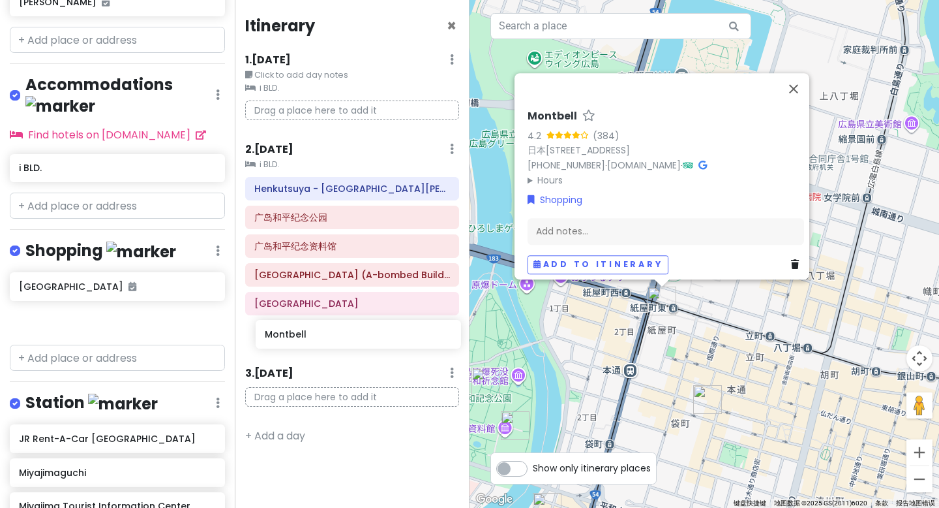
drag, startPoint x: 82, startPoint y: 271, endPoint x: 328, endPoint y: 334, distance: 253.8
click at [328, 334] on div "广岛市 Trip Private Change Dates Make a Copy Delete Trip Go Pro ⚡️ Give Feedback 💡…" at bounding box center [469, 254] width 939 height 508
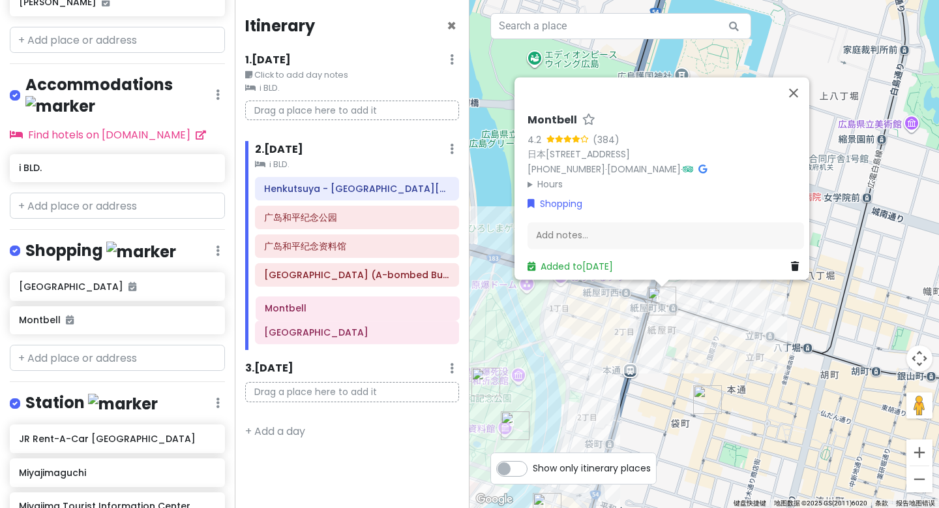
drag, startPoint x: 354, startPoint y: 331, endPoint x: 355, endPoint y: 304, distance: 27.4
click at [355, 304] on div "Henkutsuya - [GEOGRAPHIC_DATA][PERSON_NAME] [GEOGRAPHIC_DATA] (A-bombed Buildin…" at bounding box center [357, 263] width 224 height 173
click at [97, 344] on input "text" at bounding box center [117, 357] width 215 height 26
paste input "youme [PERSON_NAME]"
type input "youme [PERSON_NAME]"
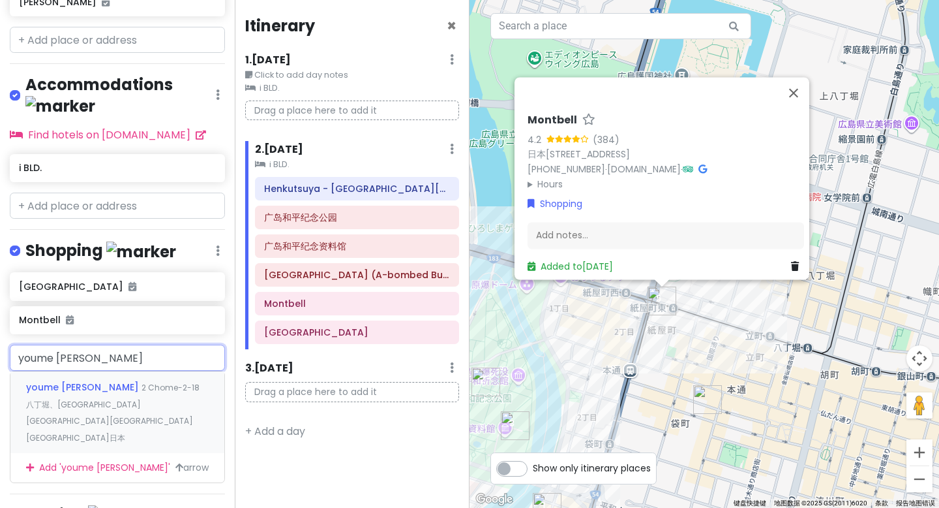
click at [106, 371] on div "youme Mart SUNMALL 2 Chome-2-18 八丁堀、[GEOGRAPHIC_DATA][GEOGRAPHIC_DATA][GEOGRAPH…" at bounding box center [117, 412] width 214 height 82
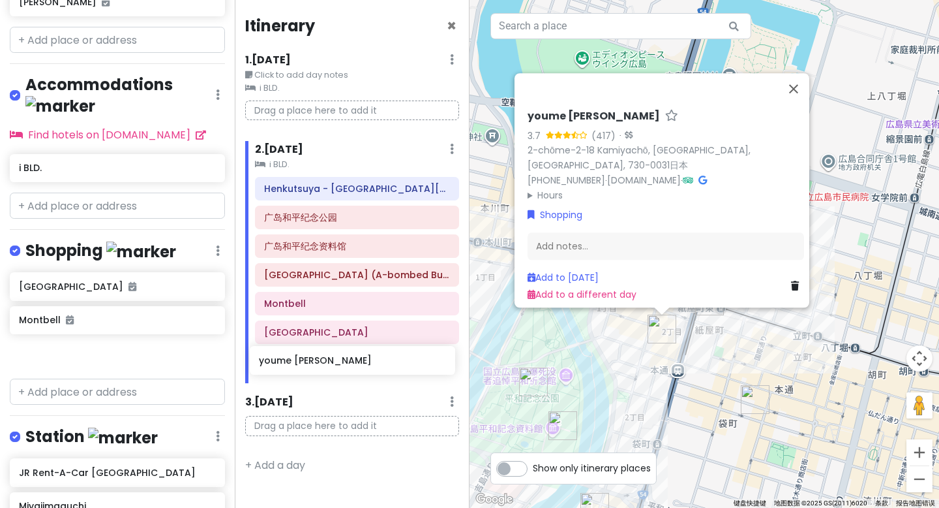
drag, startPoint x: 138, startPoint y: 314, endPoint x: 353, endPoint y: 365, distance: 221.2
click at [353, 365] on div "广岛市 Trip Private Change Dates Make a Copy Delete Trip Go Pro ⚡️ Give Feedback 💡…" at bounding box center [469, 254] width 939 height 508
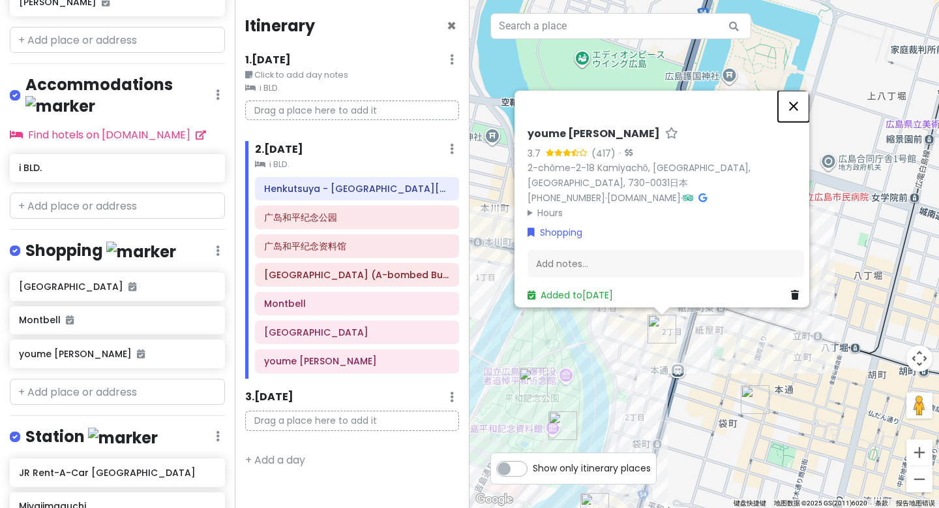
click at [805, 97] on button "关闭" at bounding box center [793, 106] width 31 height 31
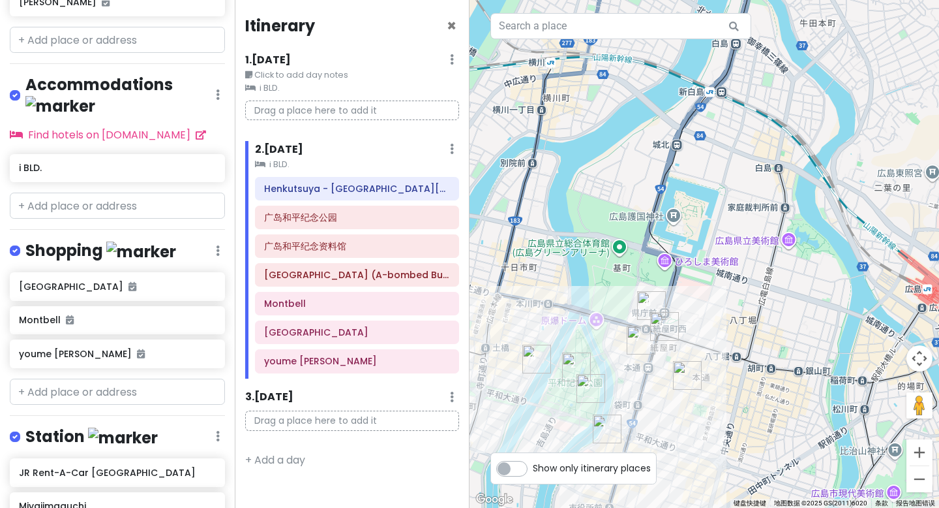
drag, startPoint x: 631, startPoint y: 386, endPoint x: 626, endPoint y: 338, distance: 47.9
click at [626, 343] on div at bounding box center [705, 254] width 470 height 508
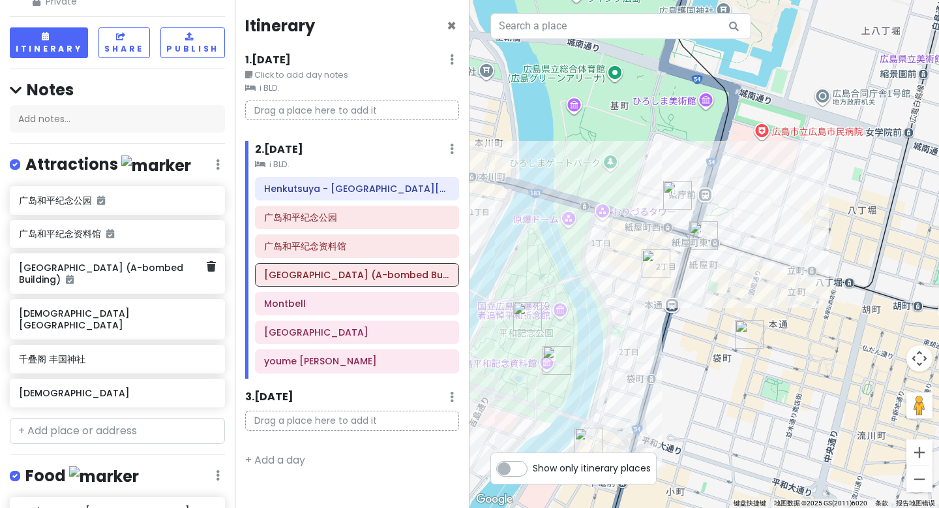
scroll to position [59, 0]
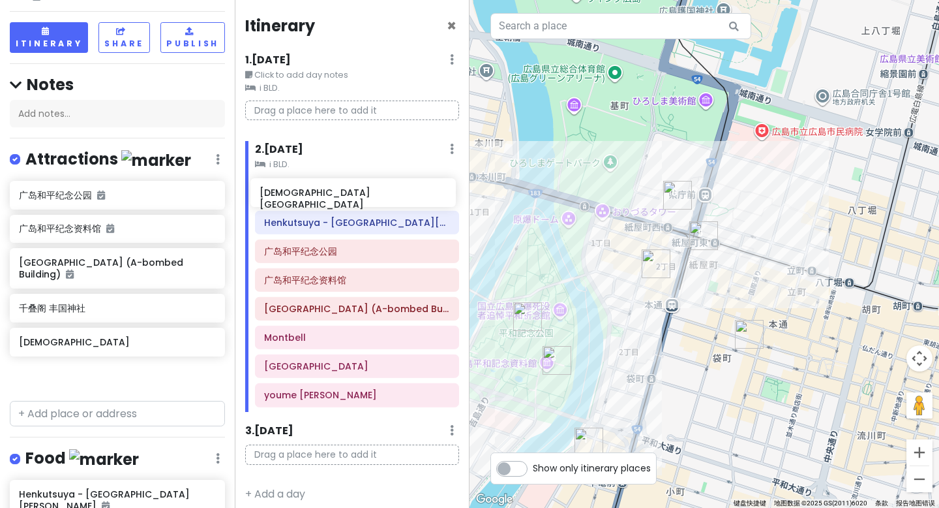
drag, startPoint x: 78, startPoint y: 309, endPoint x: 318, endPoint y: 194, distance: 266.7
click at [318, 194] on div "广岛市 Trip Private Change Dates Make a Copy Delete Trip Go Pro ⚡️ Give Feedback 💡…" at bounding box center [469, 254] width 939 height 508
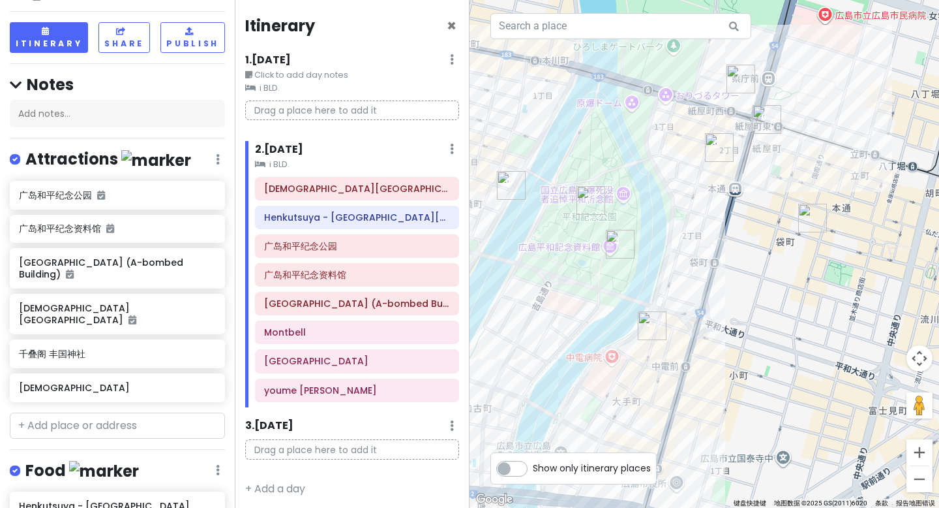
drag, startPoint x: 692, startPoint y: 412, endPoint x: 763, endPoint y: 278, distance: 151.7
click at [763, 278] on div at bounding box center [705, 254] width 470 height 508
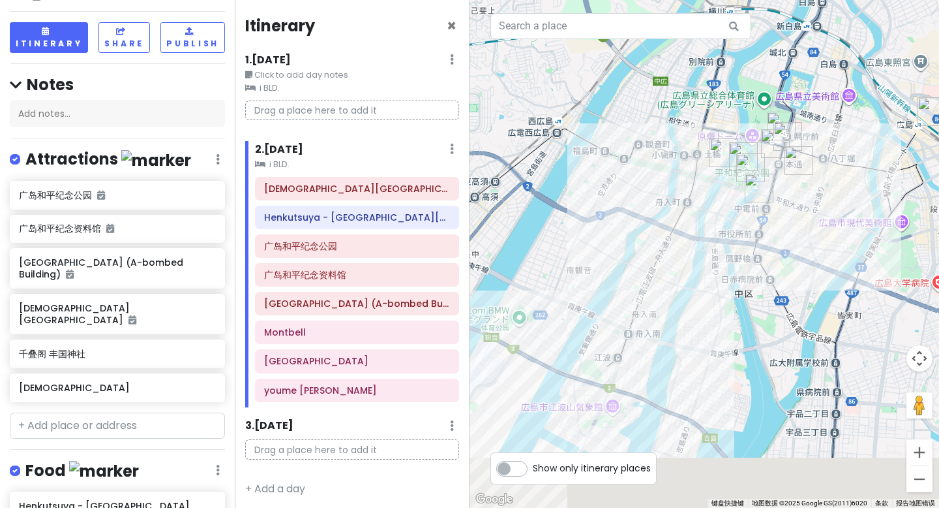
drag, startPoint x: 656, startPoint y: 370, endPoint x: 731, endPoint y: 238, distance: 151.6
click at [733, 239] on div at bounding box center [705, 254] width 470 height 508
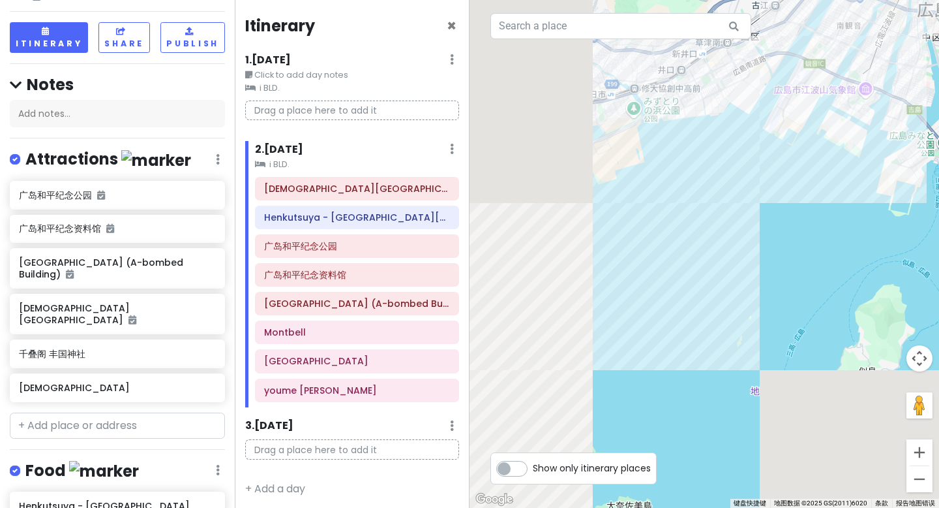
drag, startPoint x: 648, startPoint y: 346, endPoint x: 801, endPoint y: 215, distance: 202.2
click at [848, 151] on div at bounding box center [705, 254] width 470 height 508
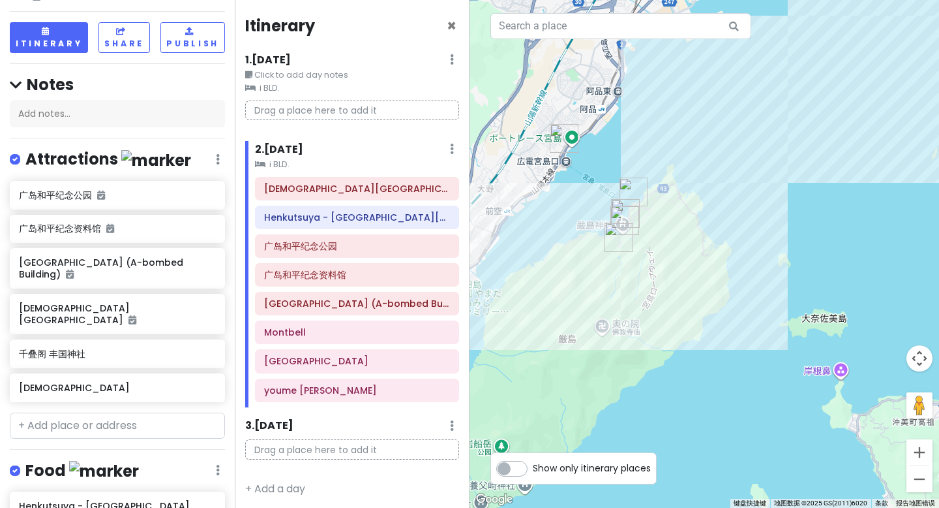
drag, startPoint x: 654, startPoint y: 351, endPoint x: 799, endPoint y: 221, distance: 194.0
click at [806, 210] on div at bounding box center [705, 254] width 470 height 508
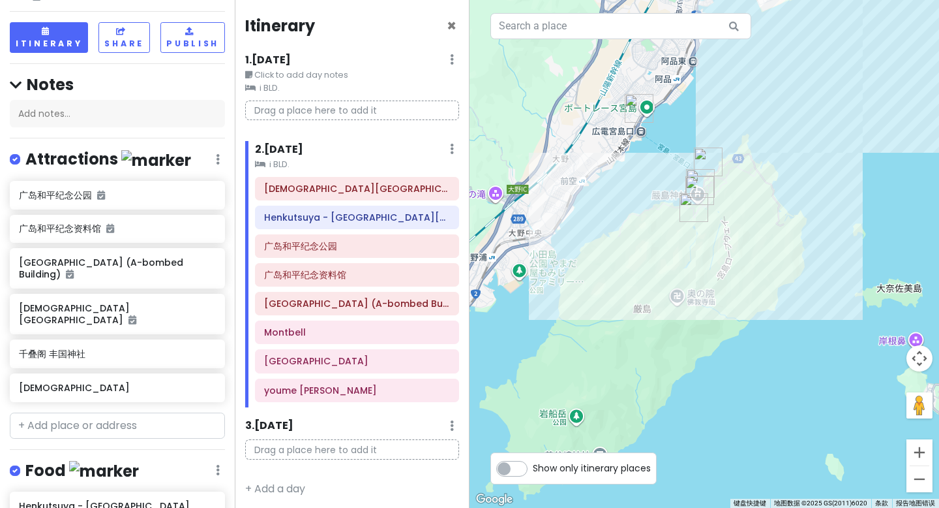
drag, startPoint x: 767, startPoint y: 162, endPoint x: 667, endPoint y: 256, distance: 137.1
click at [667, 257] on div at bounding box center [705, 254] width 470 height 508
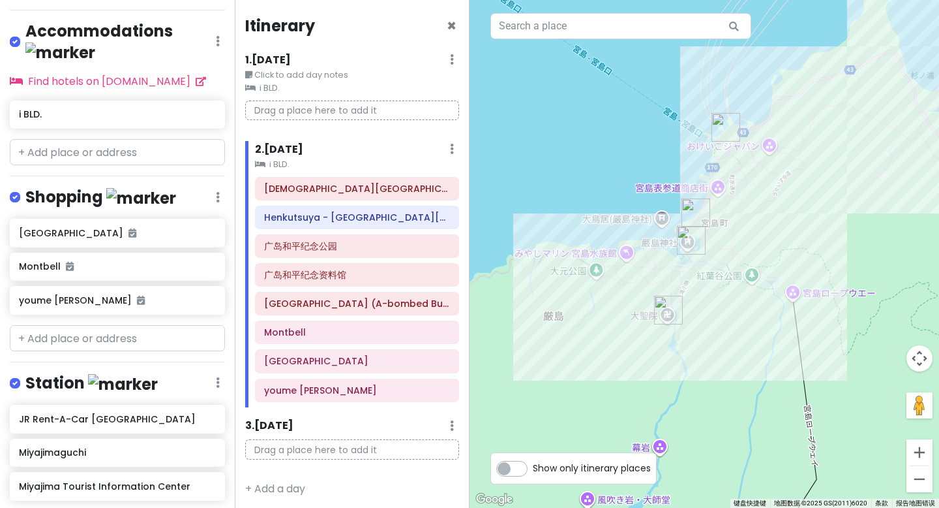
scroll to position [656, 0]
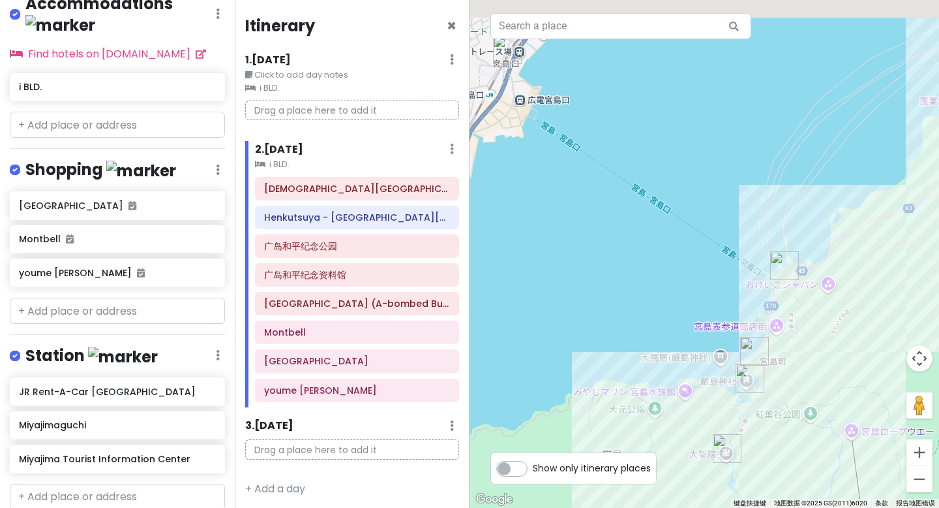
drag, startPoint x: 601, startPoint y: 243, endPoint x: 631, endPoint y: 300, distance: 64.2
click at [631, 300] on div at bounding box center [705, 254] width 470 height 508
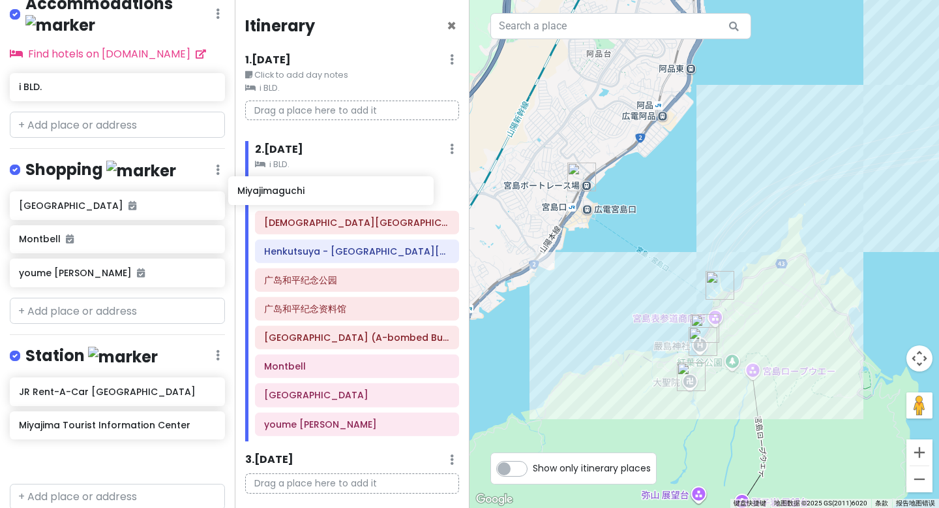
drag, startPoint x: 85, startPoint y: 377, endPoint x: 304, endPoint y: 192, distance: 286.1
click at [304, 192] on div "[GEOGRAPHIC_DATA] Trip Private Change Dates Make a Copy Delete Trip Go Pro ⚡️ G…" at bounding box center [469, 254] width 939 height 508
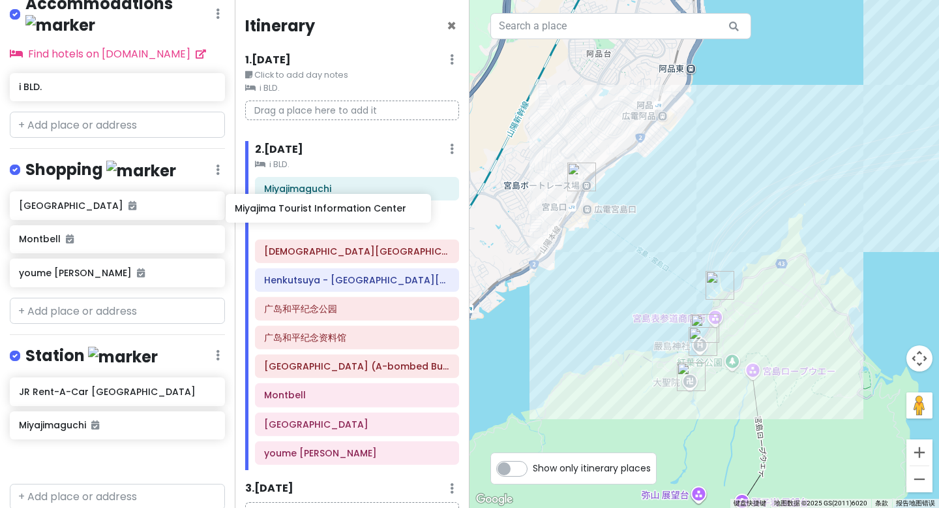
drag, startPoint x: 93, startPoint y: 414, endPoint x: 309, endPoint y: 213, distance: 295.0
click at [309, 213] on div "广岛市 Trip Private Change Dates Make a Copy Delete Trip Go Pro ⚡️ Give Feedback 💡…" at bounding box center [469, 254] width 939 height 508
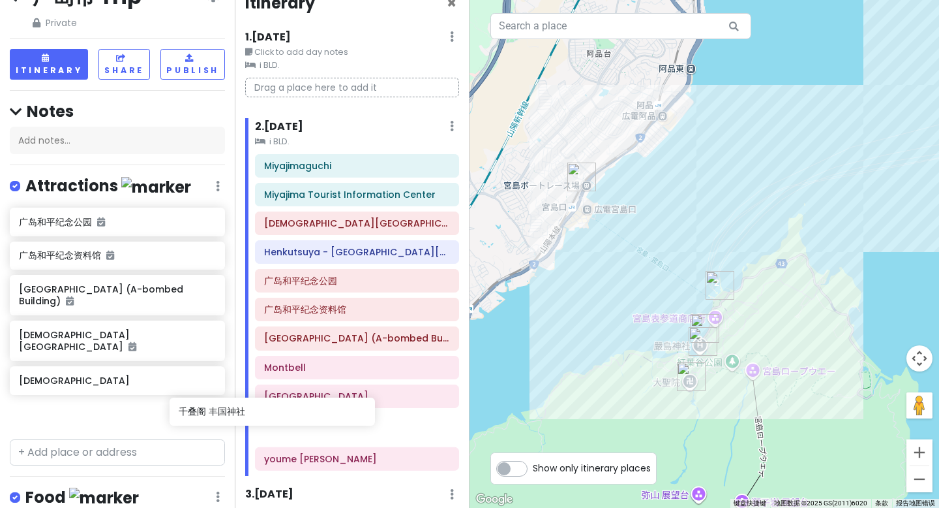
scroll to position [31, 0]
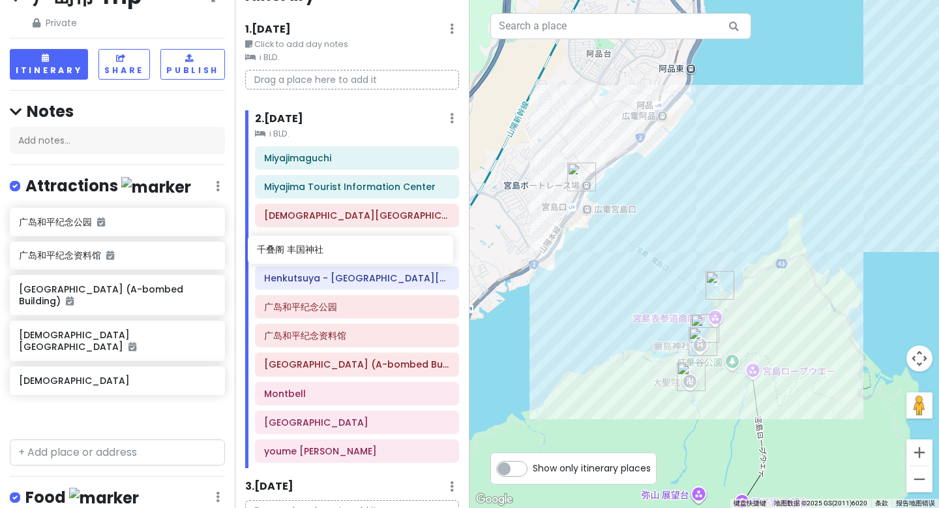
drag, startPoint x: 67, startPoint y: 399, endPoint x: 305, endPoint y: 247, distance: 282.2
click at [305, 247] on div "广岛市 Trip Private Change Dates Make a Copy Delete Trip Go Pro ⚡️ Give Feedback 💡…" at bounding box center [469, 254] width 939 height 508
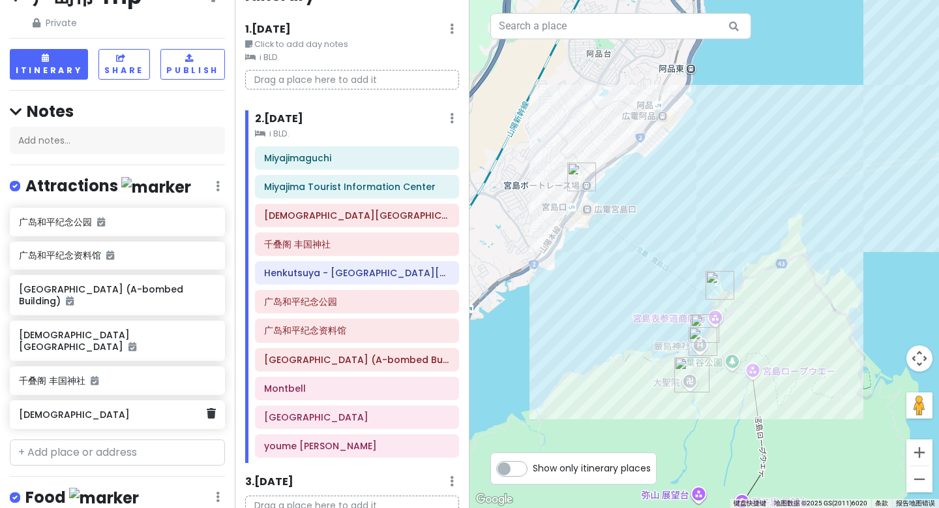
scroll to position [34, 0]
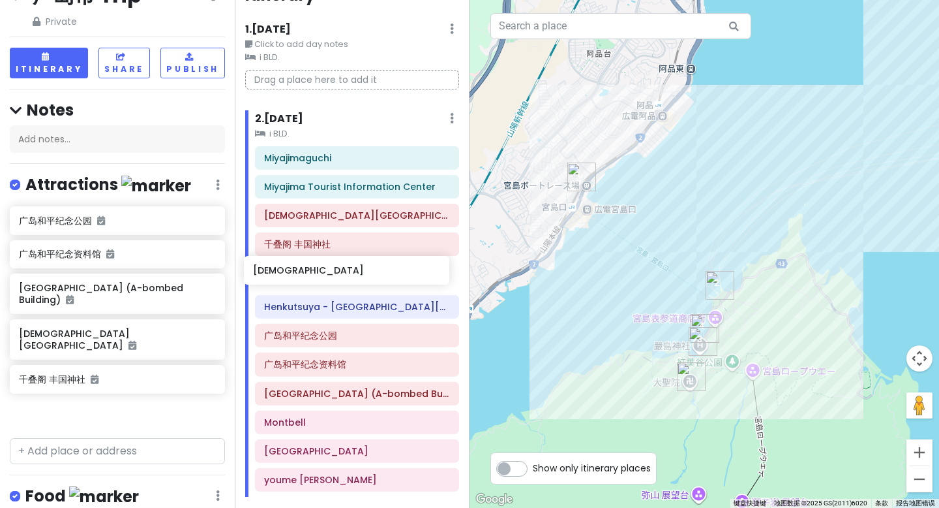
drag, startPoint x: 48, startPoint y: 401, endPoint x: 282, endPoint y: 270, distance: 269.0
click at [282, 270] on div "广岛市 Trip Private Change Dates Make a Copy Delete Trip Go Pro ⚡️ Give Feedback 💡…" at bounding box center [469, 254] width 939 height 508
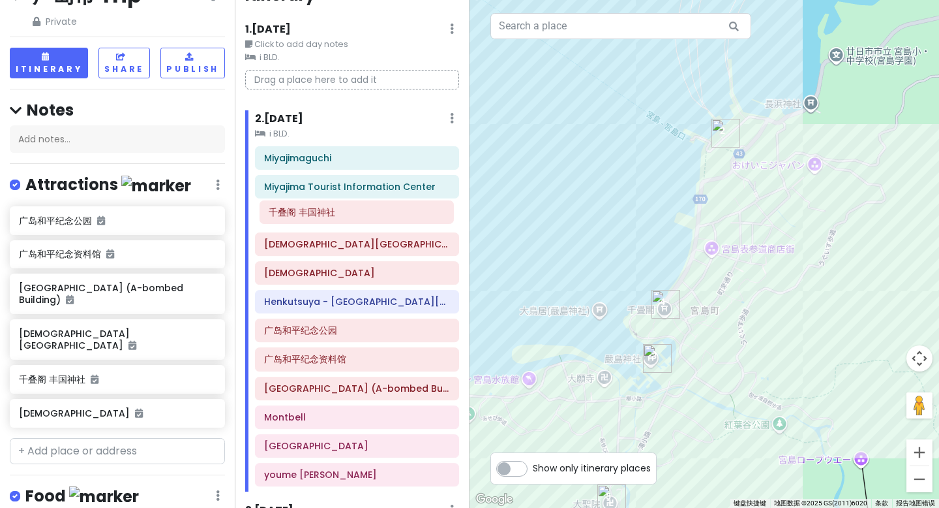
drag, startPoint x: 299, startPoint y: 244, endPoint x: 303, endPoint y: 212, distance: 32.3
click at [303, 212] on div "Miyajimaguchi Miyajima Tourist Information Center [GEOGRAPHIC_DATA]居 [GEOGRAPHI…" at bounding box center [357, 319] width 224 height 346
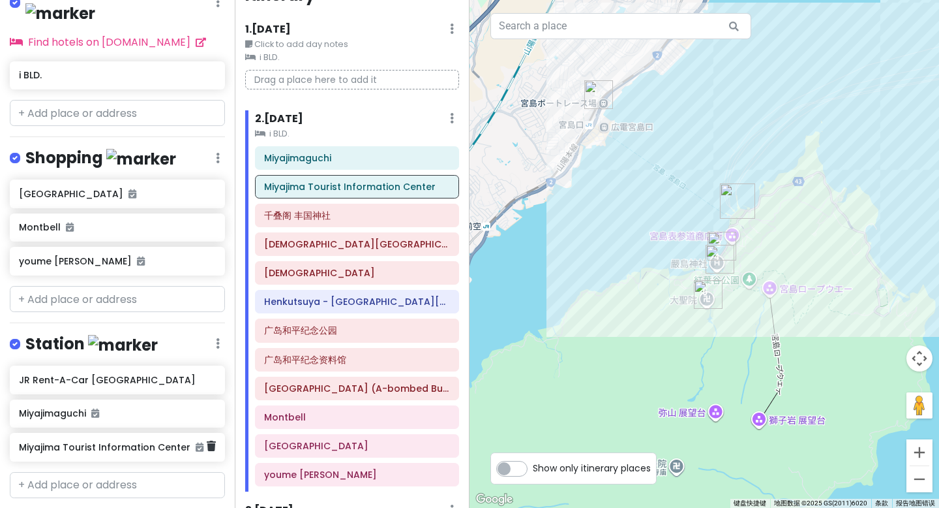
scroll to position [656, 0]
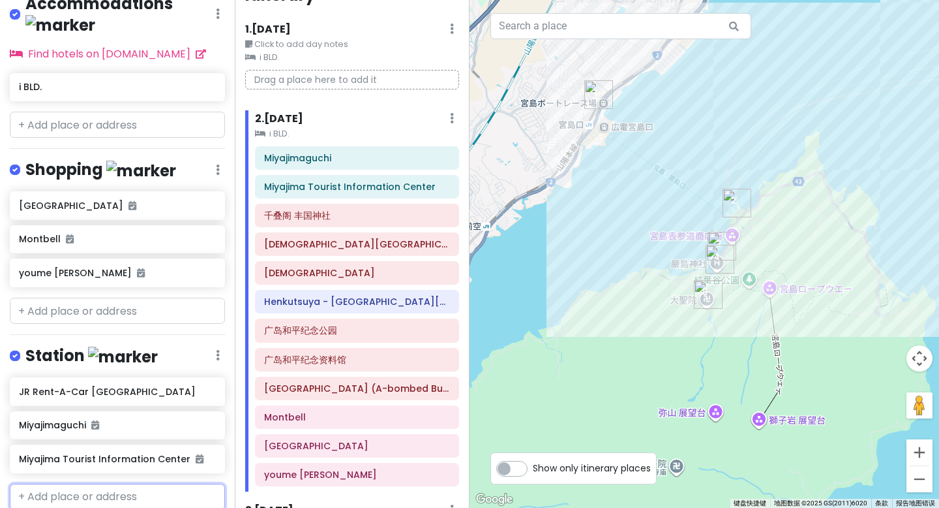
click at [59, 483] on input "text" at bounding box center [117, 496] width 215 height 26
type input "[GEOGRAPHIC_DATA]"
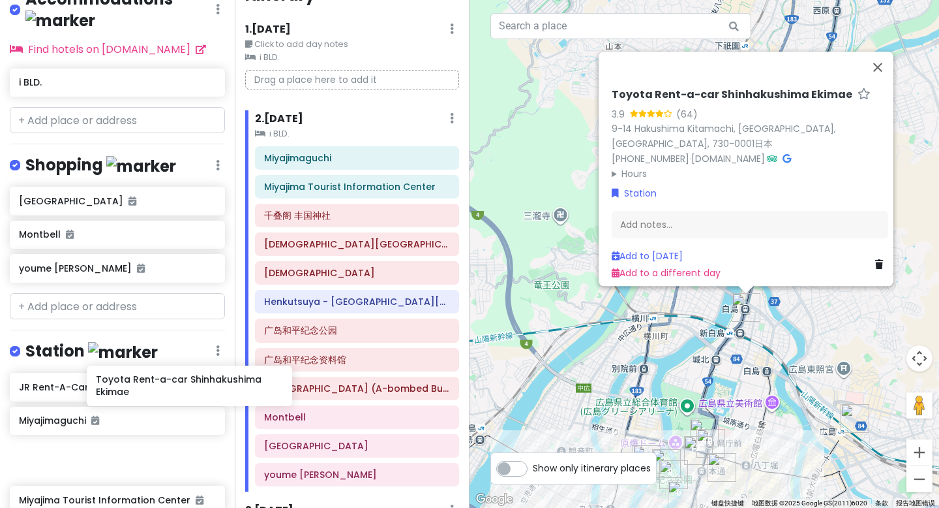
scroll to position [661, 0]
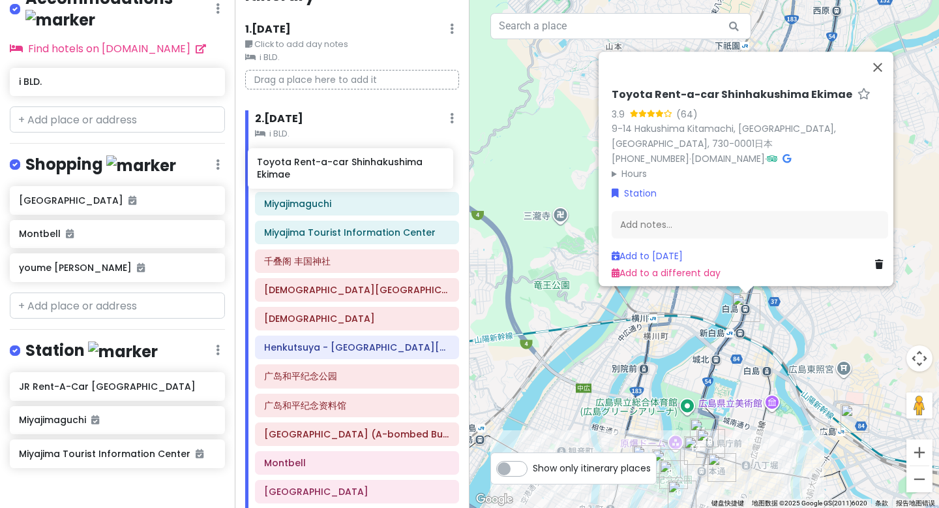
drag, startPoint x: 121, startPoint y: 450, endPoint x: 359, endPoint y: 170, distance: 368.0
click at [359, 170] on div "广岛市 Trip Private Change Dates Make a Copy Delete Trip Go Pro ⚡️ Give Feedback 💡…" at bounding box center [469, 254] width 939 height 508
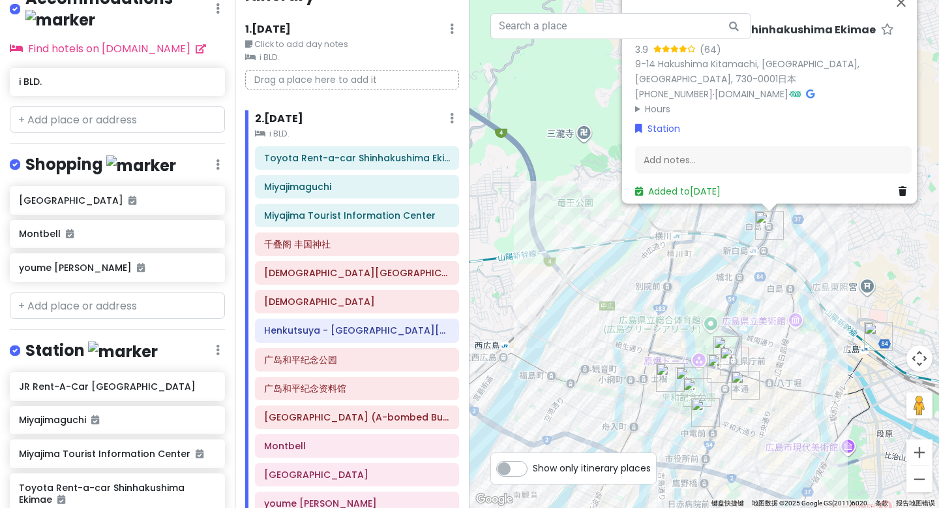
drag, startPoint x: 738, startPoint y: 386, endPoint x: 775, endPoint y: 296, distance: 98.0
click at [775, 296] on div "Toyota Rent-a-car Shinhakushima Ekimae 3.9 (64) 9-14 Hakushima Kitamachi, [GEOG…" at bounding box center [705, 254] width 470 height 508
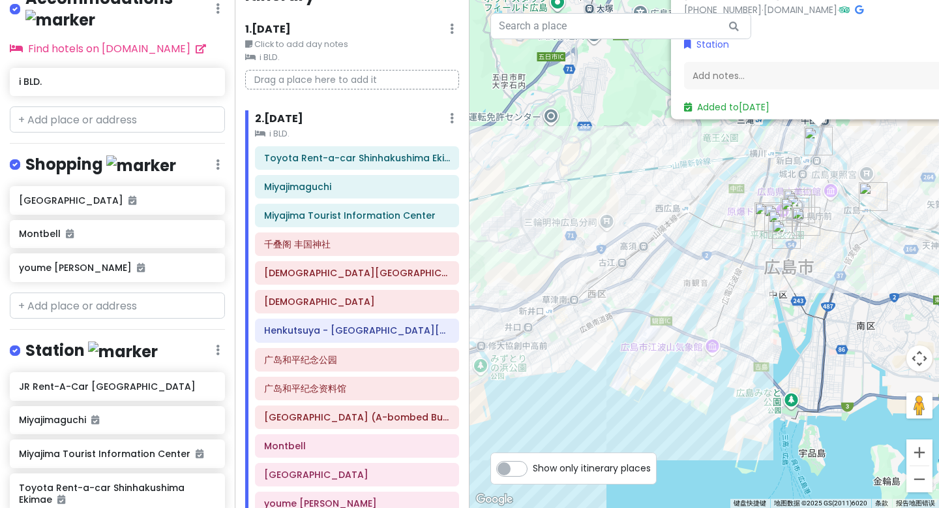
drag, startPoint x: 695, startPoint y: 422, endPoint x: 785, endPoint y: 277, distance: 171.1
click at [785, 277] on div "Toyota Rent-a-car Shinhakushima Ekimae 3.9 (64) 9-14 Hakushima Kitamachi, [GEOG…" at bounding box center [705, 254] width 470 height 508
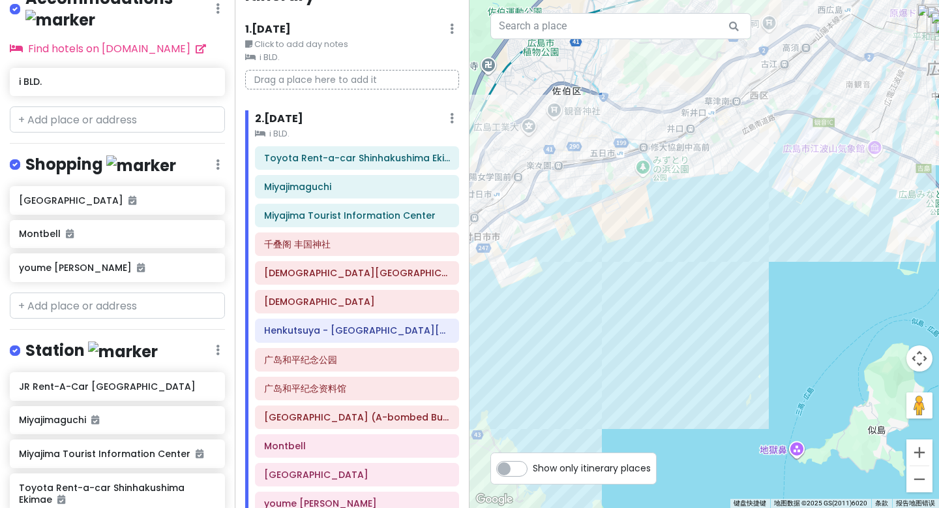
drag, startPoint x: 679, startPoint y: 436, endPoint x: 930, endPoint y: 215, distance: 334.6
click at [929, 215] on div "Toyota Rent-a-car Shinhakushima Ekimae 3.9 (64) 9-14 Hakushima Kitamachi, [GEOG…" at bounding box center [705, 254] width 470 height 508
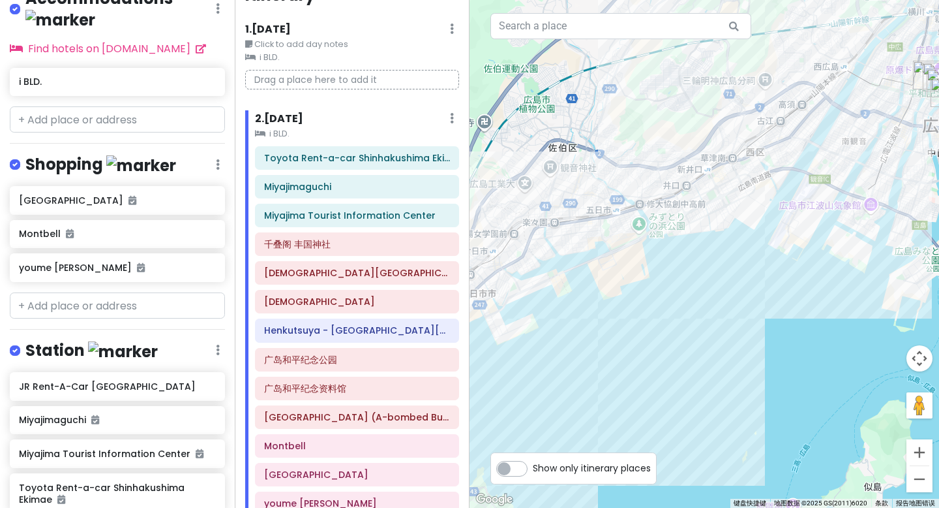
drag, startPoint x: 833, startPoint y: 279, endPoint x: 603, endPoint y: 386, distance: 253.9
click at [598, 399] on div "Toyota Rent-a-car Shinhakushima Ekimae 3.9 (64) 9-14 Hakushima Kitamachi, [GEOG…" at bounding box center [705, 254] width 470 height 508
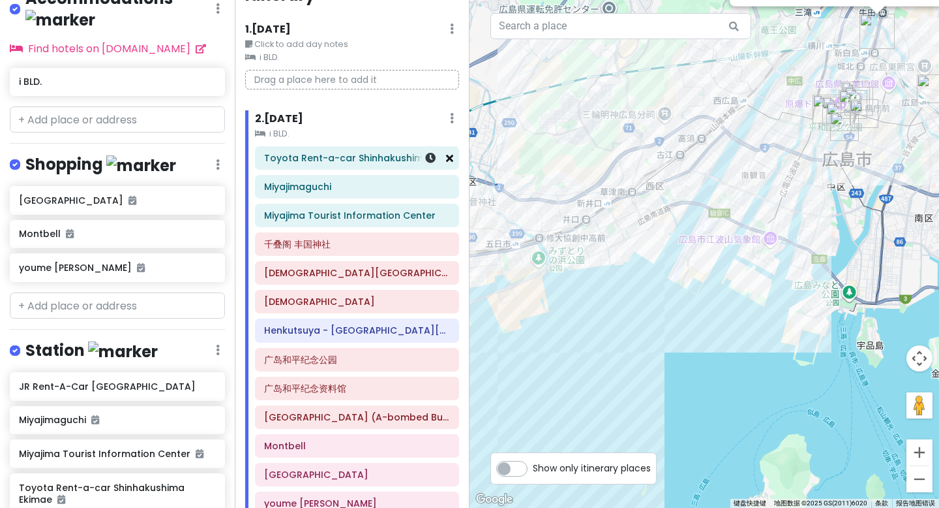
click at [446, 160] on icon at bounding box center [449, 158] width 7 height 10
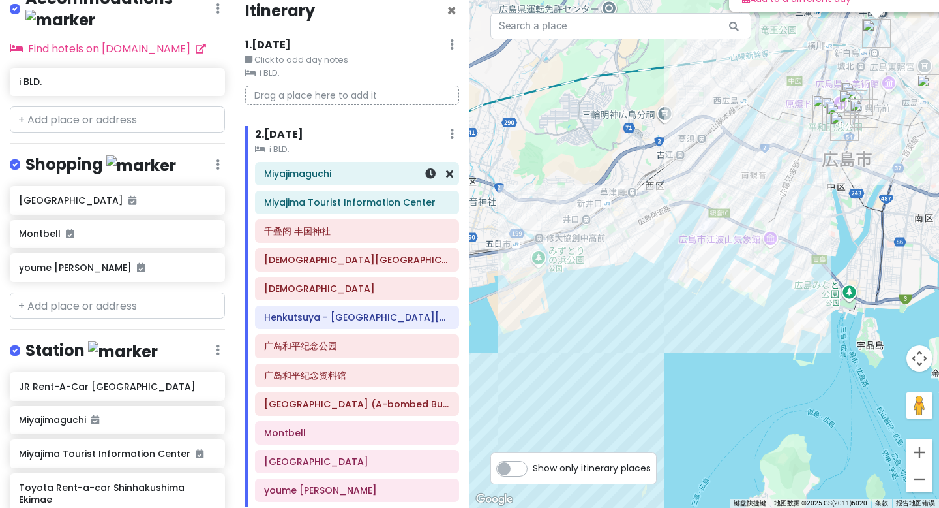
scroll to position [9, 0]
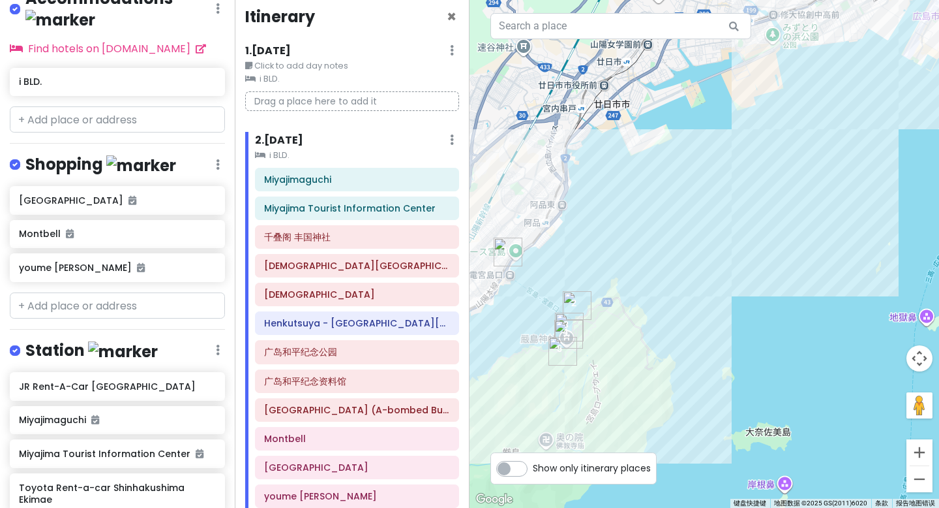
drag, startPoint x: 640, startPoint y: 363, endPoint x: 859, endPoint y: 157, distance: 300.0
click at [859, 157] on div "Toyota Rent-a-car Shinhakushima Ekimae 3.9 (64) 9-14 Hakushima Kitamachi, [GEOG…" at bounding box center [705, 254] width 470 height 508
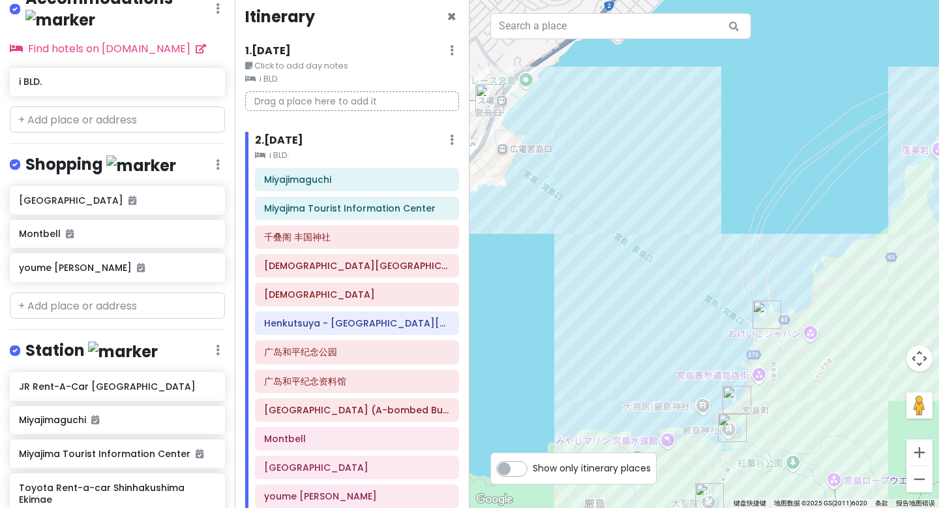
drag, startPoint x: 631, startPoint y: 255, endPoint x: 767, endPoint y: 266, distance: 136.8
click at [767, 266] on div "Toyota Rent-a-car Shinhakushima Ekimae 3.9 (64) 9-14 Hakushima Kitamachi, [GEOG…" at bounding box center [705, 254] width 470 height 508
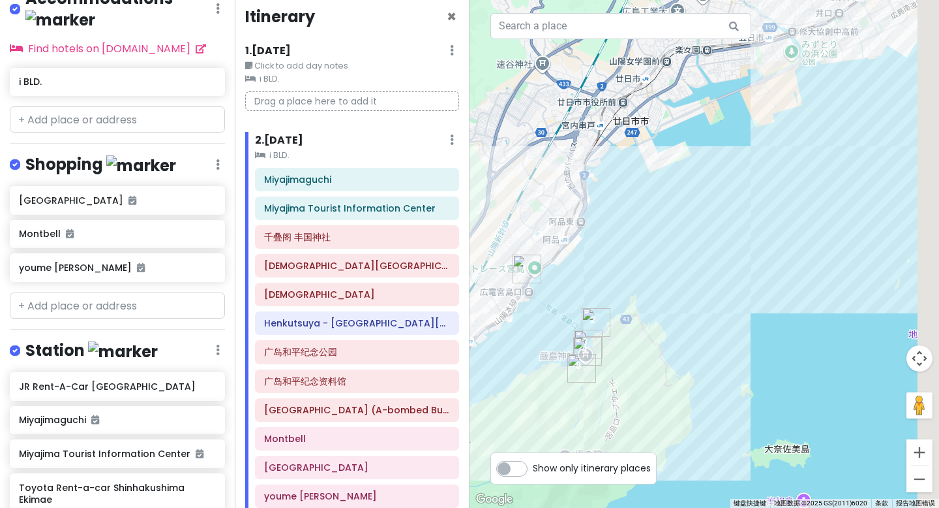
drag, startPoint x: 767, startPoint y: 198, endPoint x: 605, endPoint y: 269, distance: 177.1
click at [600, 275] on div "Toyota Rent-a-car Shinhakushima Ekimae 3.9 (64) 9-14 Hakushima Kitamachi, [GEOG…" at bounding box center [705, 254] width 470 height 508
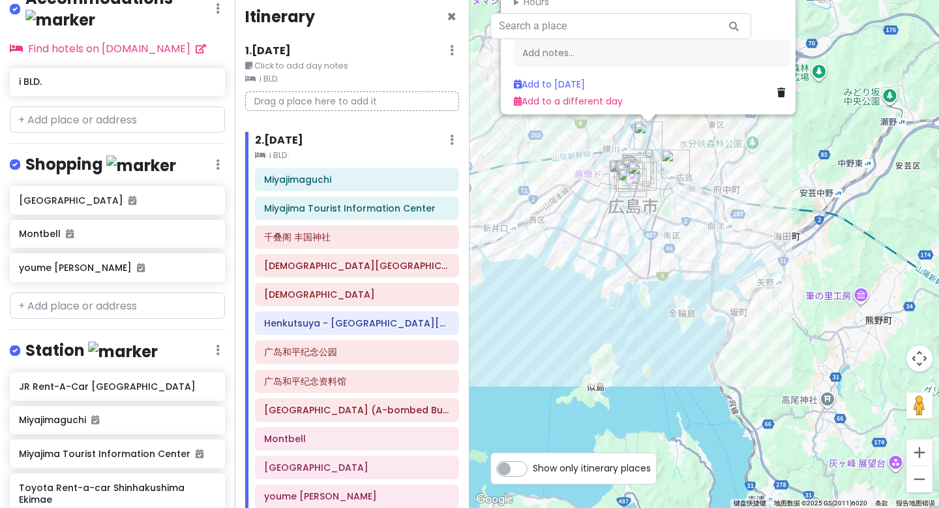
drag, startPoint x: 817, startPoint y: 224, endPoint x: 588, endPoint y: 302, distance: 242.6
click at [579, 319] on div "Toyota Rent-a-car Shinhakushima Ekimae 3.9 (64) 9-14 Hakushima Kitamachi, [GEOG…" at bounding box center [705, 254] width 470 height 508
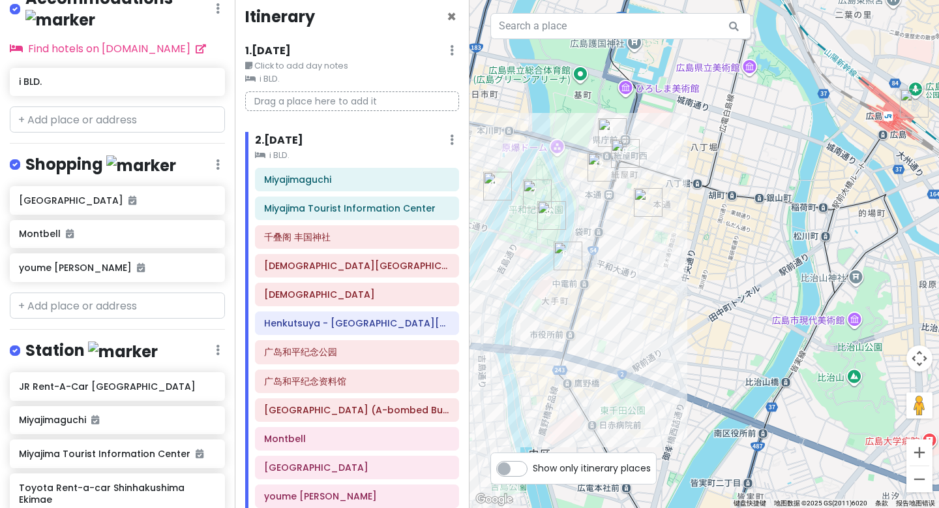
drag, startPoint x: 568, startPoint y: 262, endPoint x: 635, endPoint y: 311, distance: 82.6
click at [635, 311] on div "Toyota Rent-a-car Shinhakushima Ekimae 3.9 (64) 9-14 Hakushima Kitamachi, [GEOG…" at bounding box center [705, 254] width 470 height 508
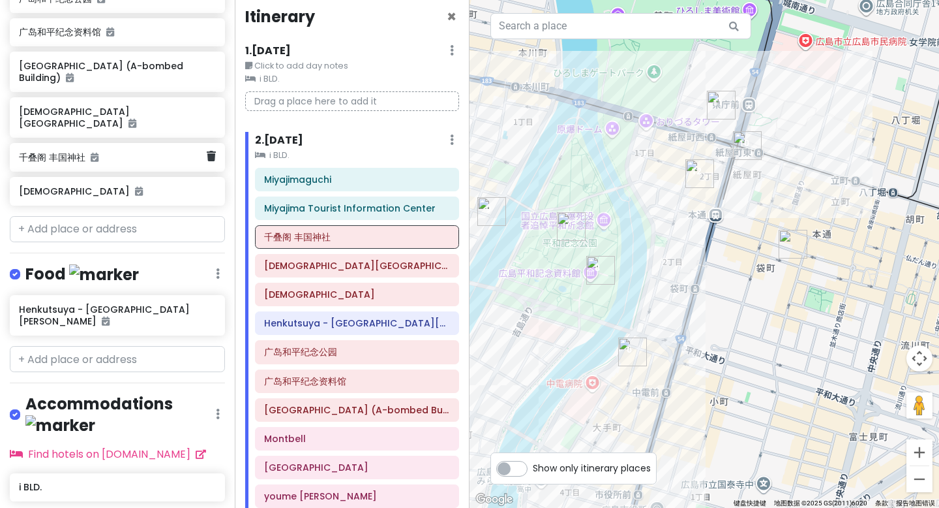
scroll to position [0, 0]
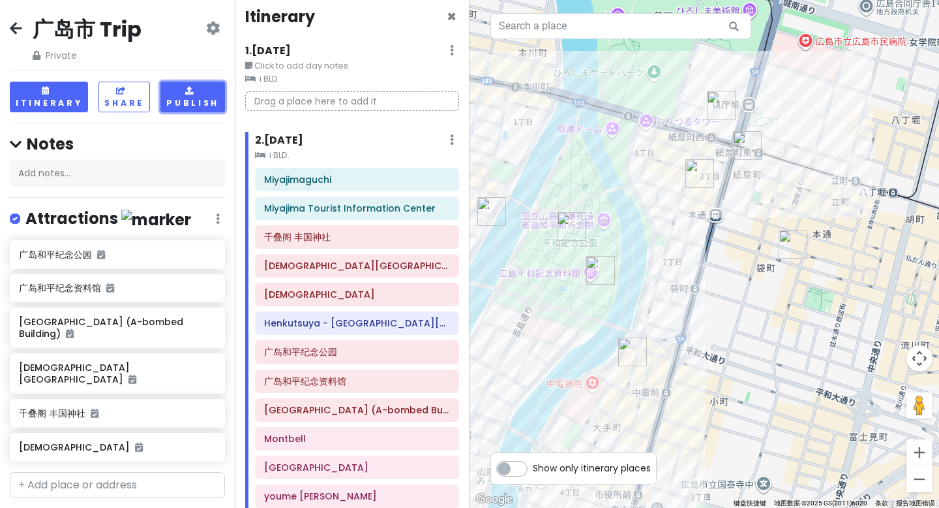
click at [204, 106] on button "Publish" at bounding box center [192, 97] width 65 height 31
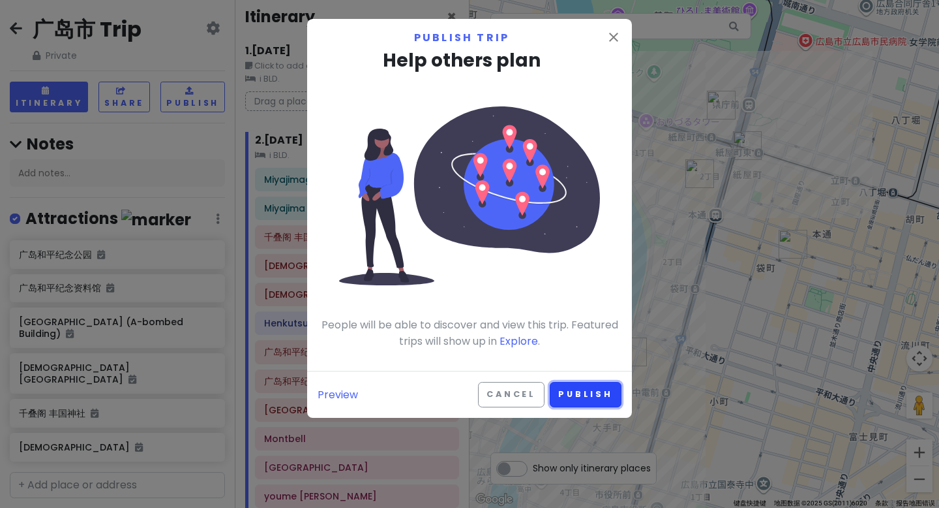
click at [576, 391] on button "Publish" at bounding box center [586, 394] width 72 height 25
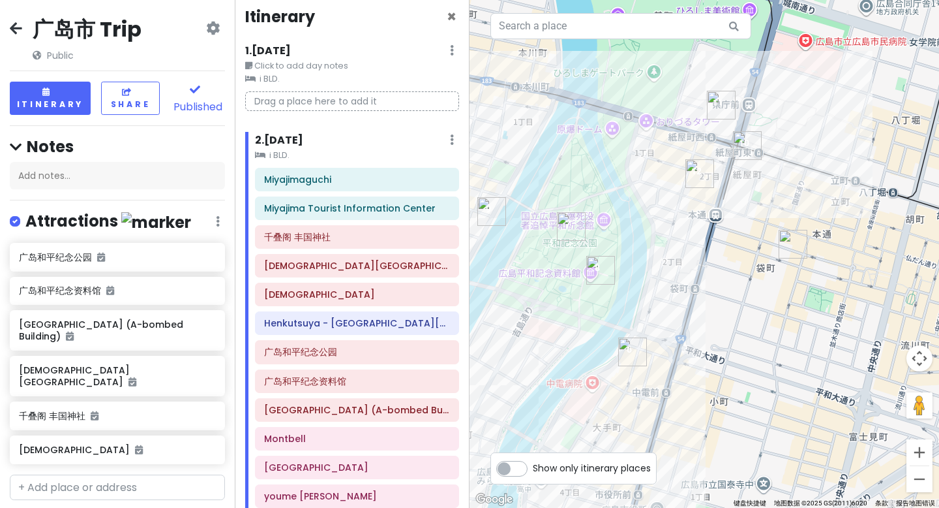
click at [533, 468] on label "Show only itinerary places" at bounding box center [592, 465] width 118 height 16
click at [533, 466] on input "Show only itinerary places" at bounding box center [537, 461] width 8 height 8
click at [533, 470] on label "Show only itinerary places" at bounding box center [592, 465] width 118 height 16
click at [533, 466] on input "Show only itinerary places" at bounding box center [537, 461] width 8 height 8
checkbox input "false"
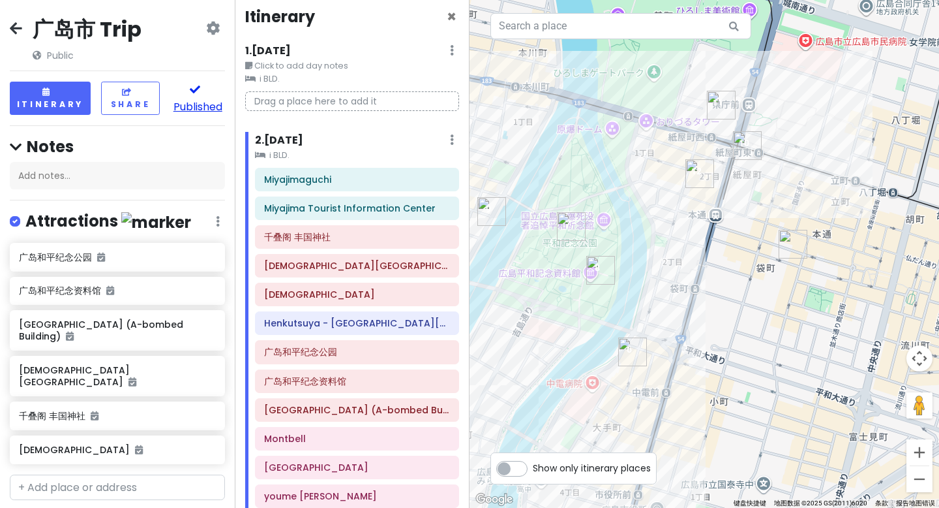
click at [191, 96] on button "Published" at bounding box center [197, 98] width 55 height 33
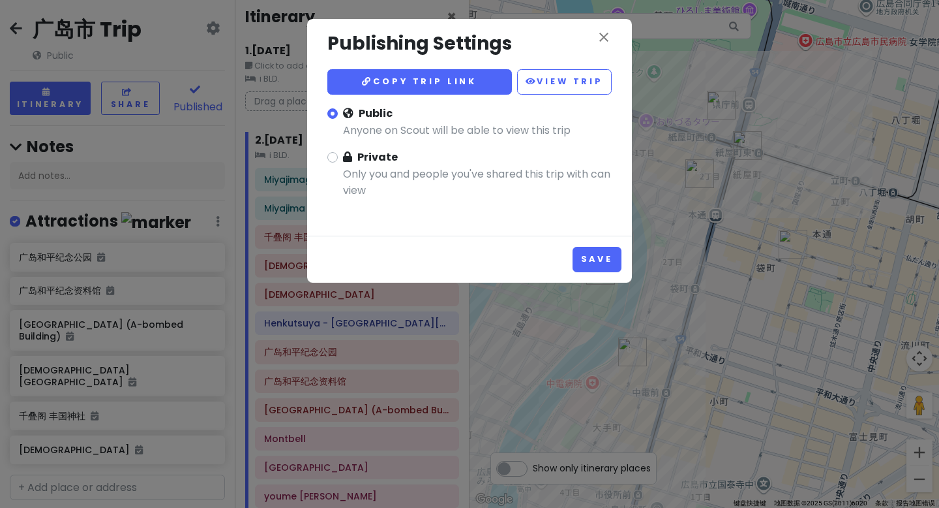
click at [343, 159] on label "Private Only you and people you've shared this trip with can view" at bounding box center [477, 179] width 269 height 61
click at [343, 157] on input "Private Only you and people you've shared this trip with can view" at bounding box center [347, 153] width 8 height 8
radio input "true"
click at [603, 258] on button "Save" at bounding box center [597, 259] width 49 height 25
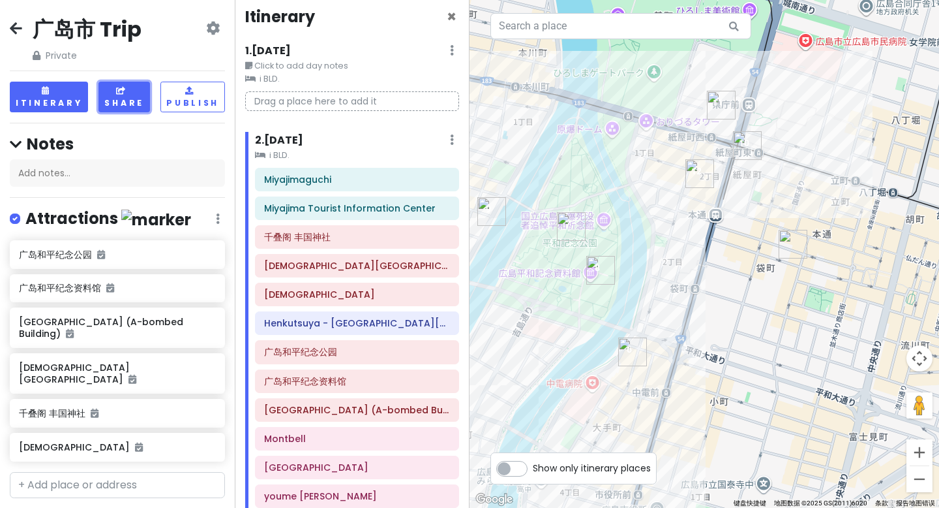
click at [129, 99] on button "Share" at bounding box center [125, 97] width 52 height 31
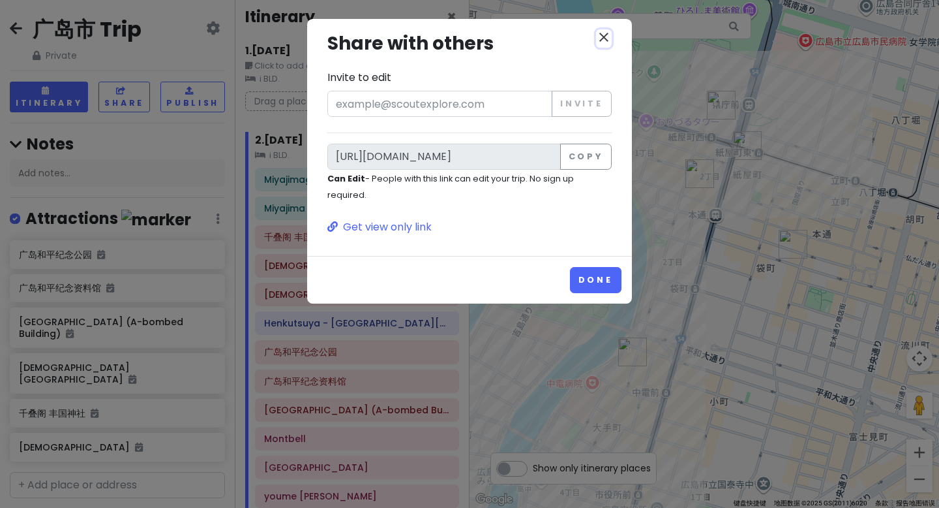
click at [605, 38] on icon "close" at bounding box center [604, 37] width 16 height 16
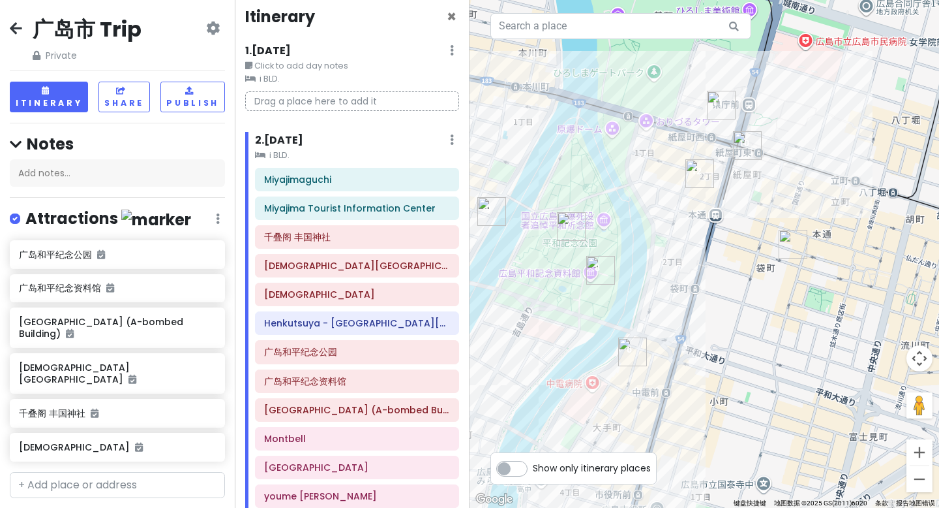
drag, startPoint x: 695, startPoint y: 260, endPoint x: 785, endPoint y: 206, distance: 104.5
click at [784, 206] on div "Toyota Rent-a-car Shinhakushima Ekimae 3.9 (64) 9-14 Hakushima Kitamachi, [GEOG…" at bounding box center [705, 254] width 470 height 508
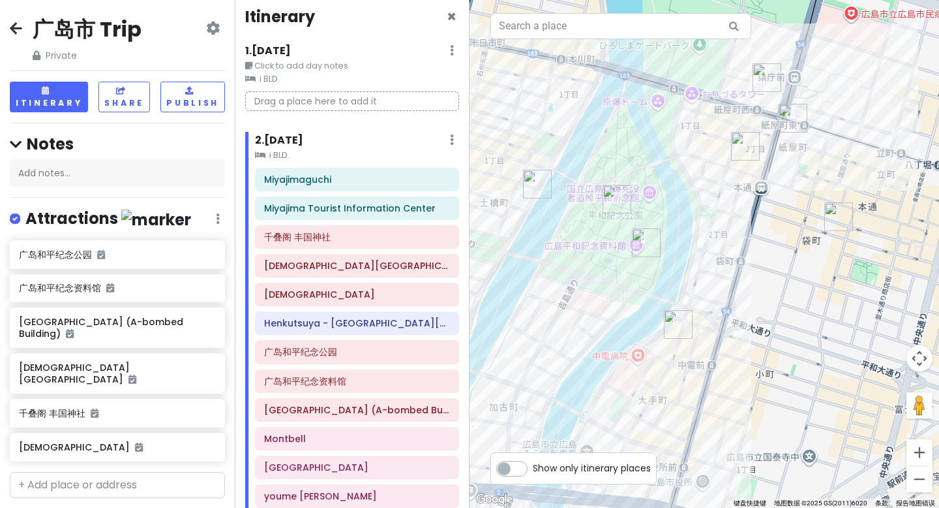
drag, startPoint x: 713, startPoint y: 239, endPoint x: 751, endPoint y: 216, distance: 44.2
click at [751, 216] on div "Toyota Rent-a-car Shinhakushima Ekimae 3.9 (64) 9-14 Hakushima Kitamachi, [GEOG…" at bounding box center [705, 254] width 470 height 508
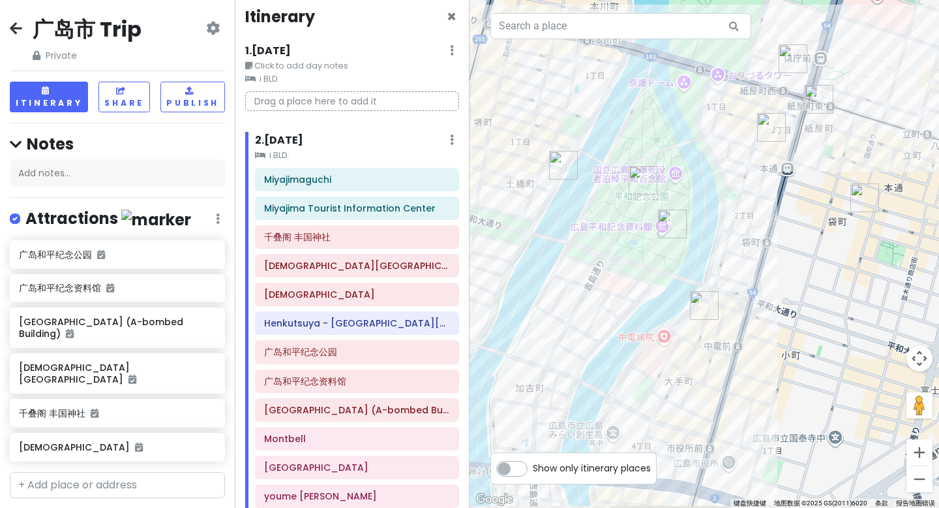
drag, startPoint x: 655, startPoint y: 340, endPoint x: 893, endPoint y: 146, distance: 307.0
click at [893, 147] on div "Toyota Rent-a-car Shinhakushima Ekimae 3.9 (64) 9-14 Hakushima Kitamachi, [GEOG…" at bounding box center [705, 254] width 470 height 508
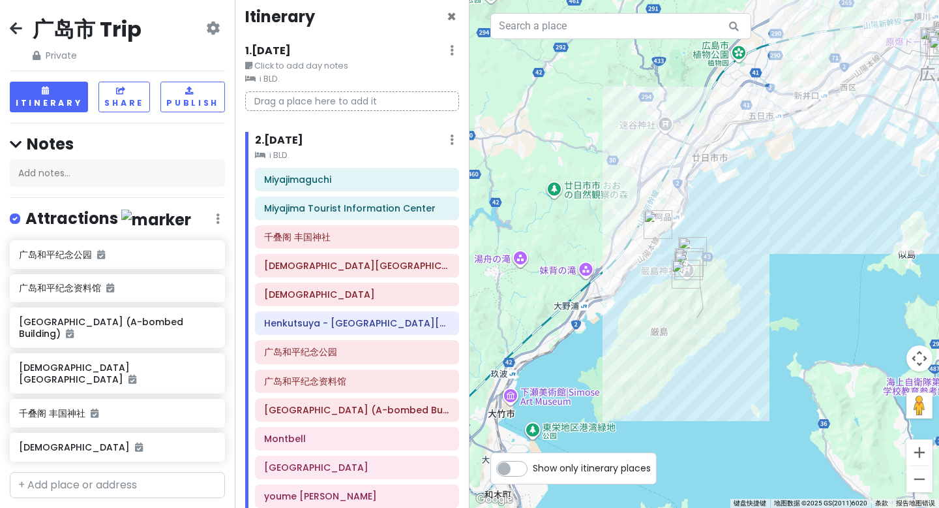
drag, startPoint x: 617, startPoint y: 369, endPoint x: 849, endPoint y: 176, distance: 301.6
click at [849, 176] on div "Toyota Rent-a-car Shinhakushima Ekimae 3.9 (64) 9-14 Hakushima Kitamachi, [GEOG…" at bounding box center [705, 254] width 470 height 508
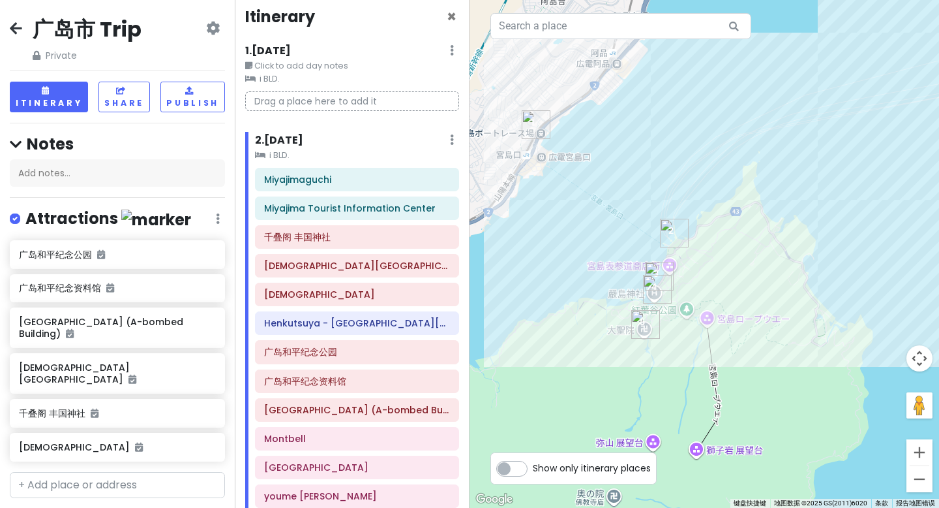
drag, startPoint x: 715, startPoint y: 255, endPoint x: 761, endPoint y: 249, distance: 46.7
click at [761, 249] on div "Toyota Rent-a-car Shinhakushima Ekimae 3.9 (64) 9-14 Hakushima Kitamachi, [GEOG…" at bounding box center [705, 254] width 470 height 508
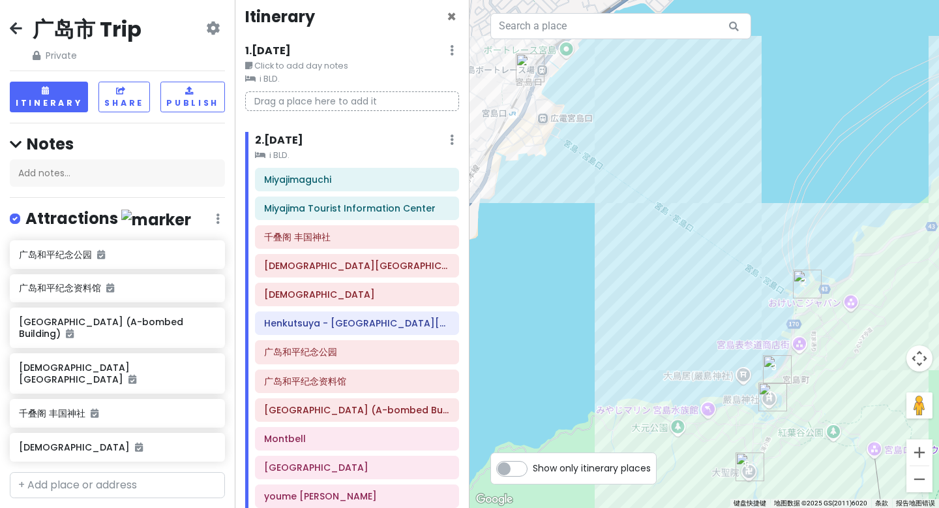
drag, startPoint x: 750, startPoint y: 137, endPoint x: 786, endPoint y: 211, distance: 82.0
click at [786, 211] on div "Toyota Rent-a-car Shinhakushima Ekimae 3.9 (64) 9-14 Hakushima Kitamachi, [GEOG…" at bounding box center [705, 254] width 470 height 508
